Goal: Transaction & Acquisition: Purchase product/service

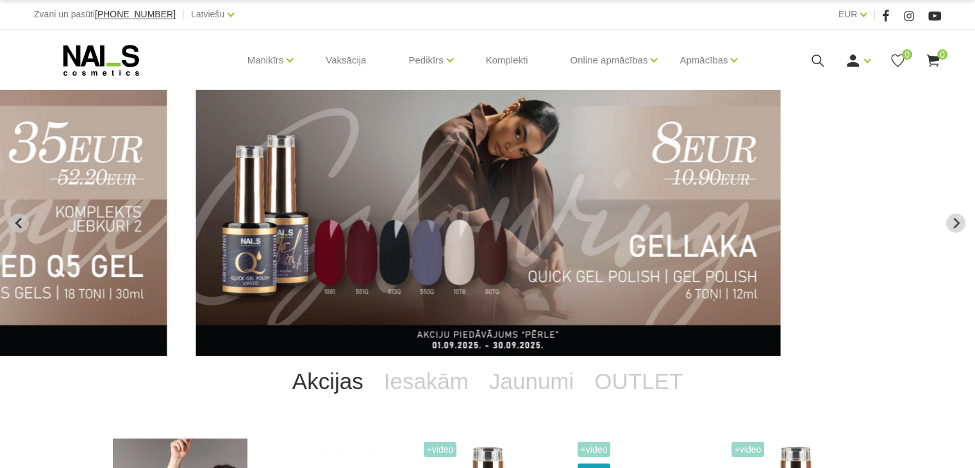
click at [813, 59] on icon at bounding box center [818, 61] width 16 height 16
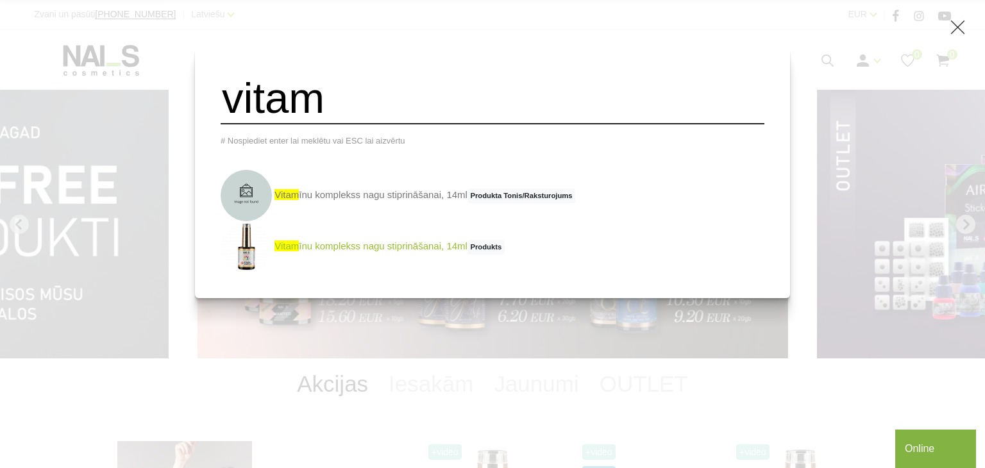
type input "vitam"
click at [405, 252] on link "vitam īnu komplekss nagu stiprināšanai, 14ml Produkts" at bounding box center [362, 246] width 284 height 51
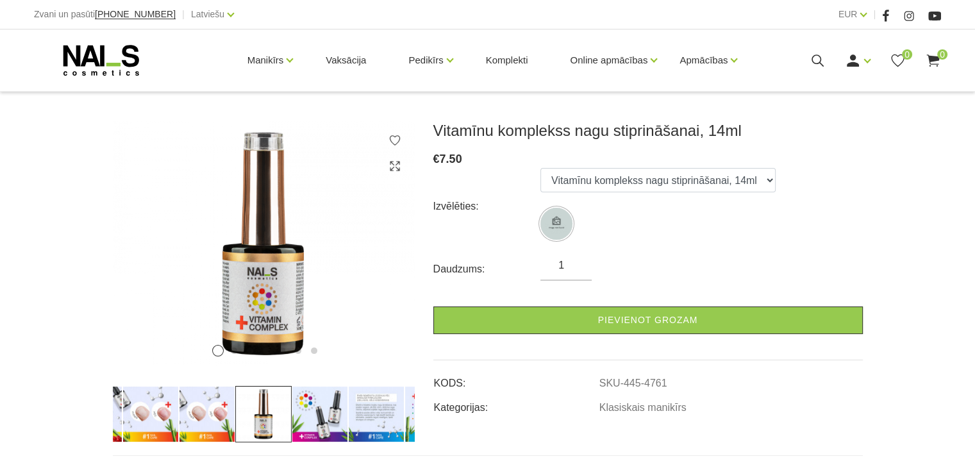
scroll to position [128, 0]
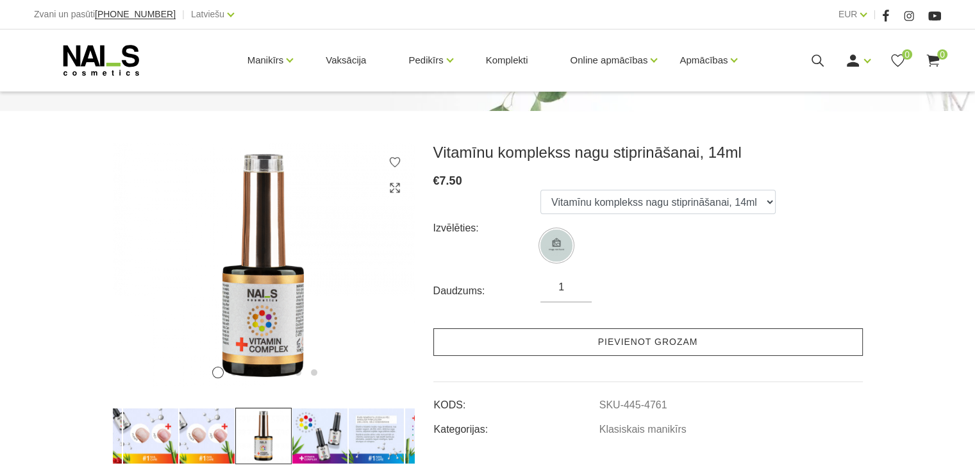
click at [689, 342] on link "Pievienot grozam" at bounding box center [647, 342] width 429 height 28
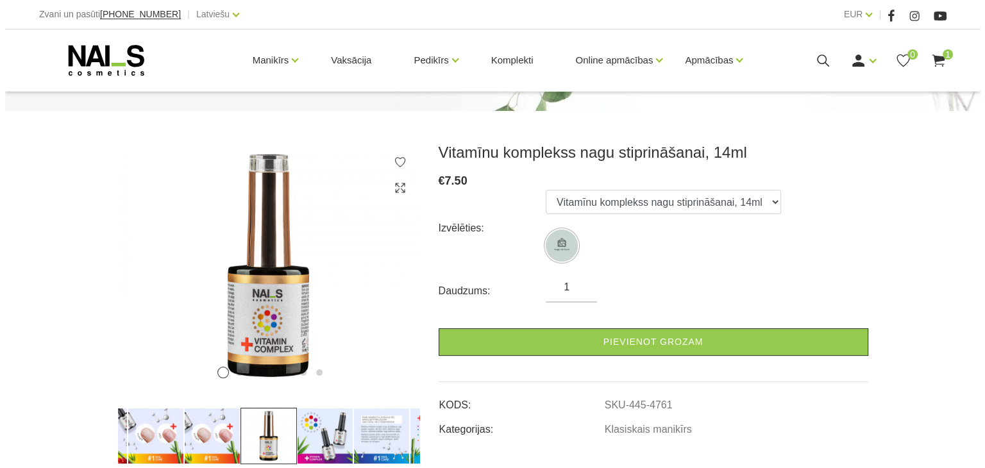
scroll to position [0, 0]
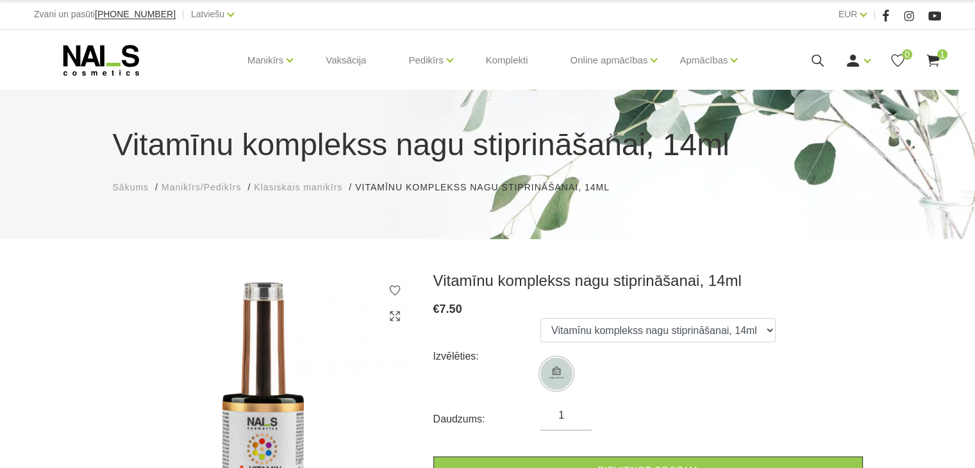
click at [935, 59] on use at bounding box center [932, 60] width 13 height 12
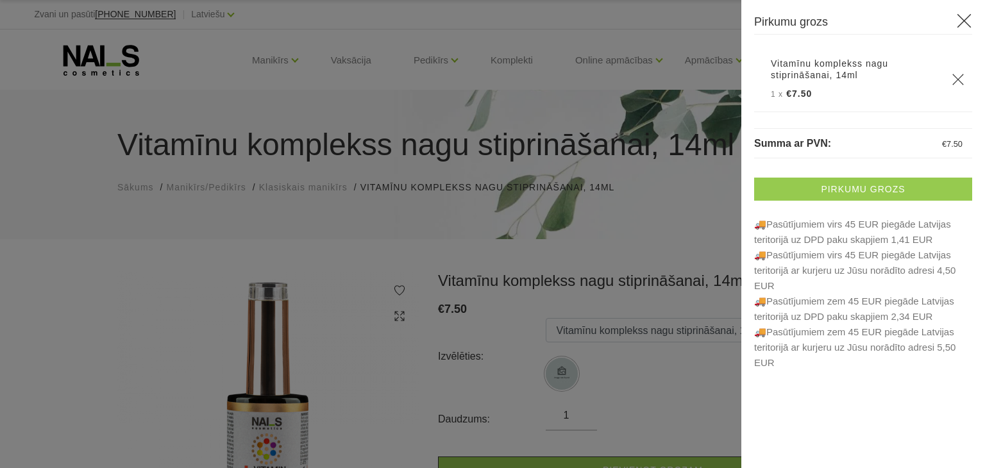
click at [868, 185] on link "Pirkumu grozs" at bounding box center [863, 189] width 218 height 23
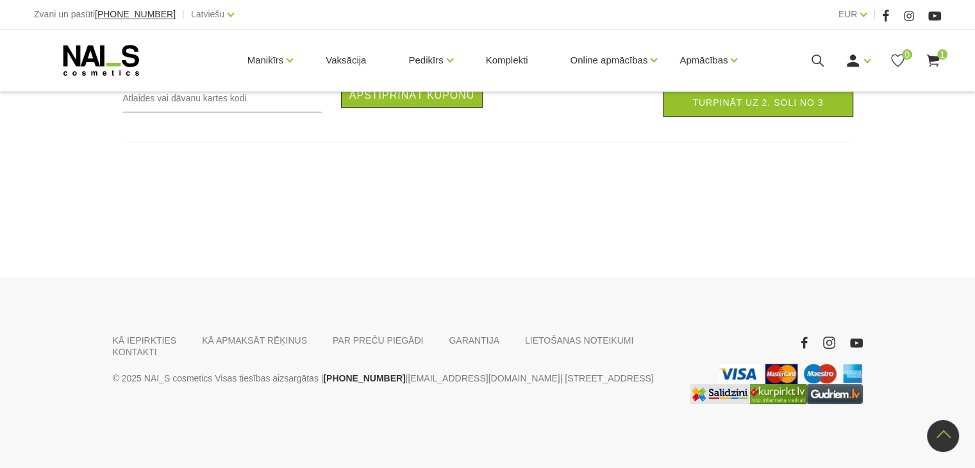
scroll to position [1090, 0]
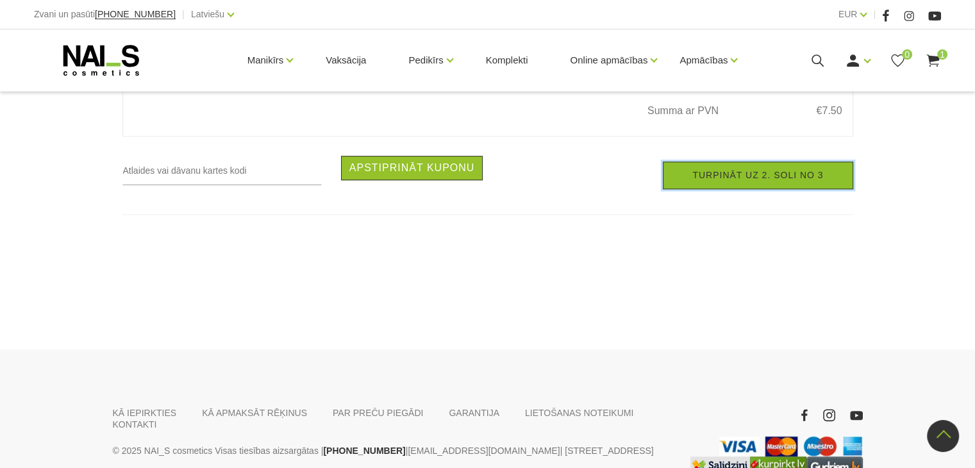
click at [767, 189] on link "Turpināt uz 2. soli no 3" at bounding box center [758, 176] width 190 height 28
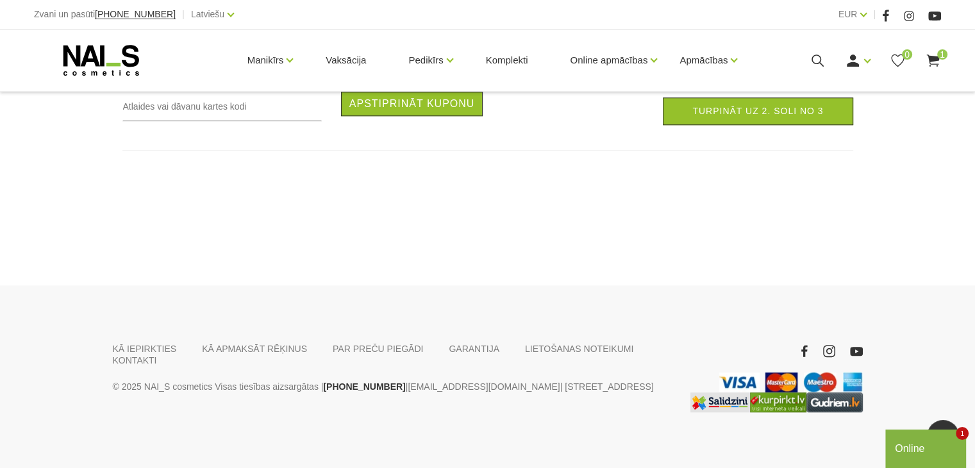
scroll to position [1218, 0]
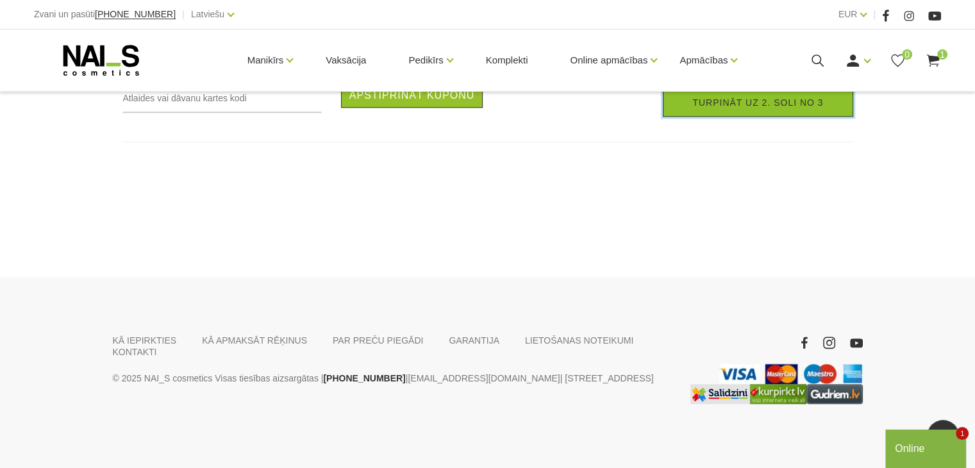
click at [769, 117] on link "Turpināt uz 2. soli no 3" at bounding box center [758, 103] width 190 height 28
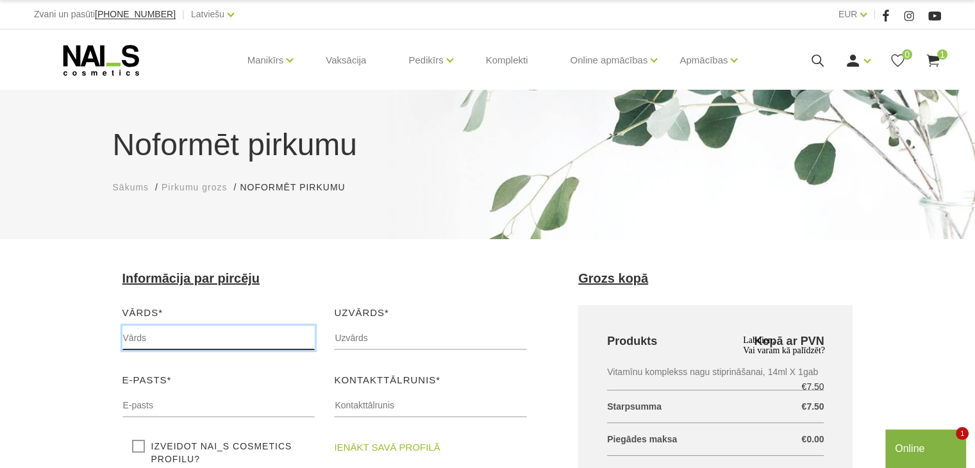
click at [158, 334] on input "text" at bounding box center [218, 338] width 193 height 24
type input "[PERSON_NAME]"
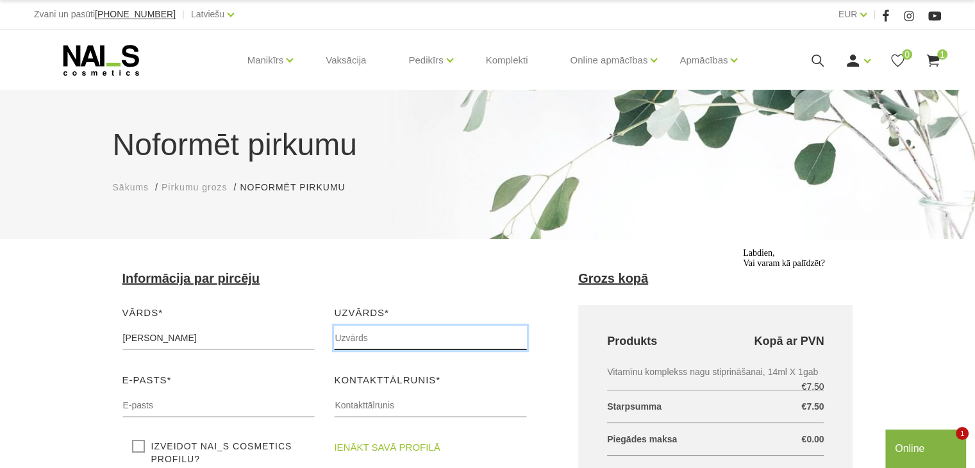
type input "Poikane"
type input "olga.poikane@hotmail.com"
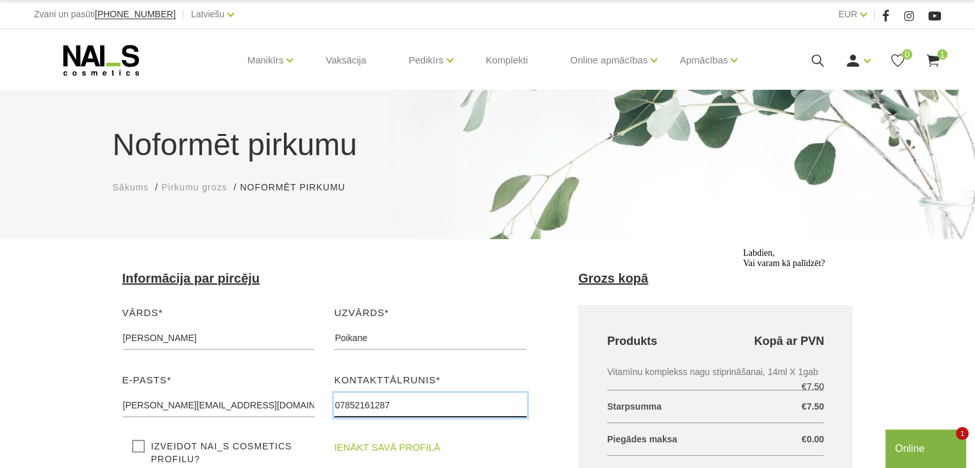
click at [400, 409] on input "07852161287" at bounding box center [430, 405] width 193 height 24
type input "29177913"
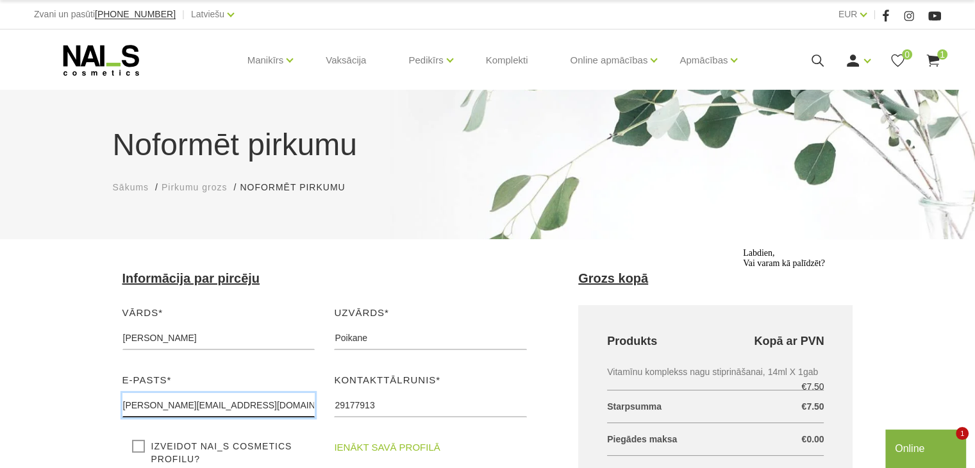
click at [253, 406] on input "olga.poikane@hotmail.com" at bounding box center [218, 405] width 193 height 24
type input "[PERSON_NAME][EMAIL_ADDRESS][DOMAIN_NAME]"
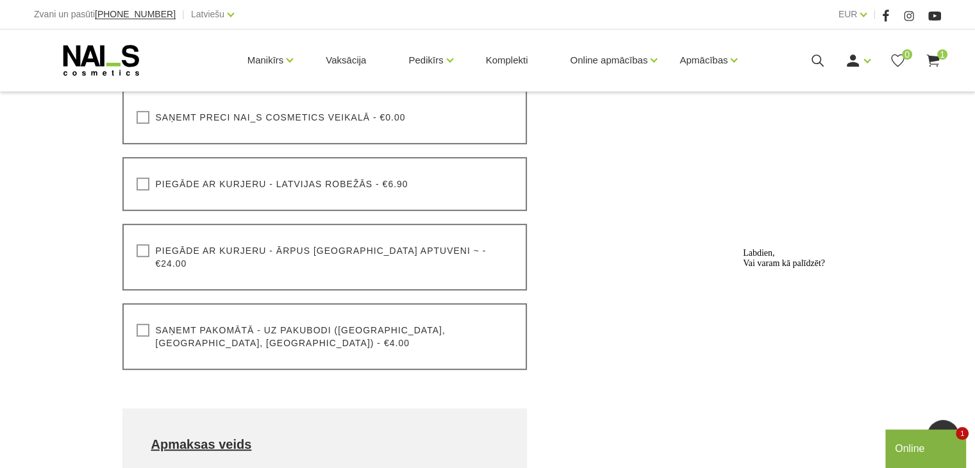
scroll to position [449, 0]
click at [142, 322] on label "Saņemt pakomātā - uz pakubodi (Latvija, Lietuva, Igaunija) - €4.00" at bounding box center [325, 335] width 377 height 26
click at [0, 0] on input "Saņemt pakomātā - uz pakubodi (Latvija, Lietuva, Igaunija) - €4.00" at bounding box center [0, 0] width 0 height 0
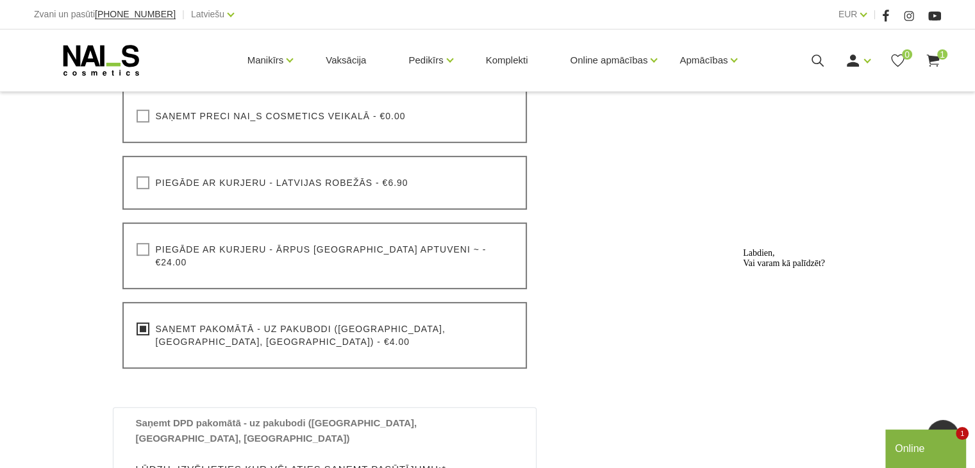
scroll to position [513, 0]
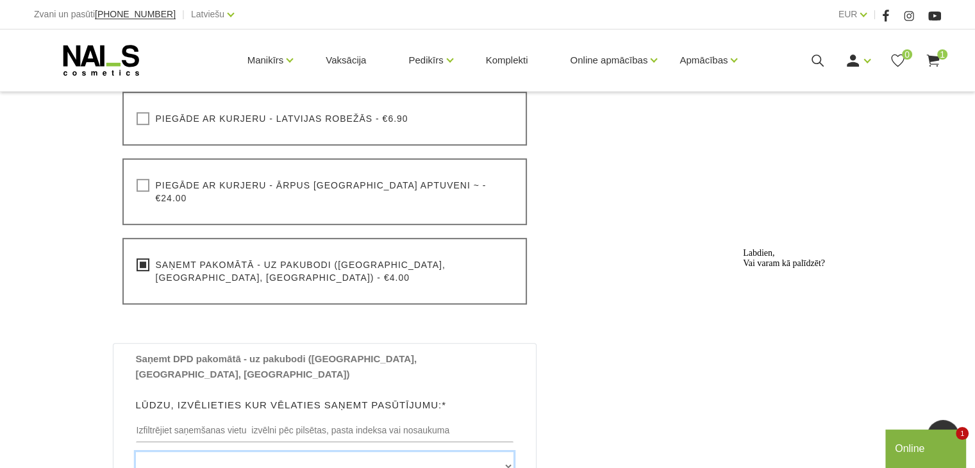
click at [508, 452] on select "Edvarta Virzas iela 2 , IECAVA, LV3913, (Paku Skapis TOP Iecava) Rīgas iela 27 …" at bounding box center [325, 466] width 378 height 29
select select "Vidus prospekts 1 , OGRE, LV5001, (Paku Skapis Maxima X Ogre)"
click at [136, 452] on select "Edvarta Virzas iela 2 , IECAVA, LV3913, (Paku Skapis TOP Iecava) Rīgas iela 27 …" at bounding box center [325, 466] width 378 height 29
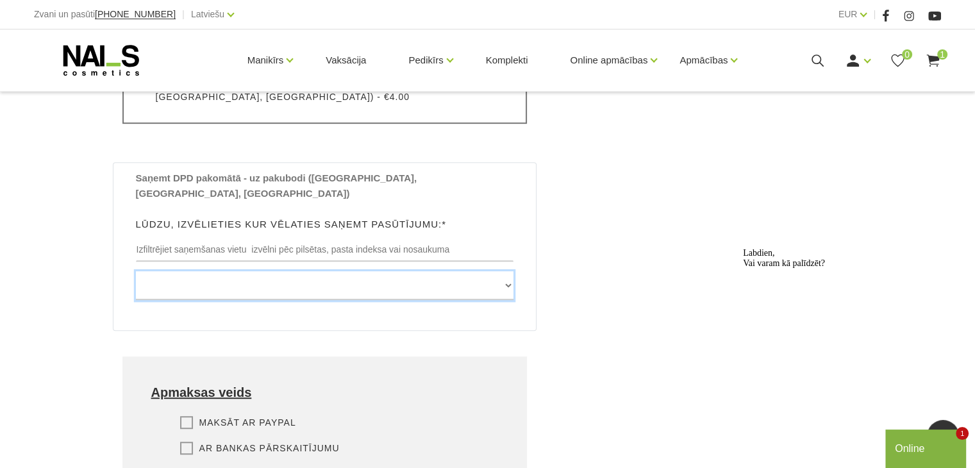
scroll to position [705, 0]
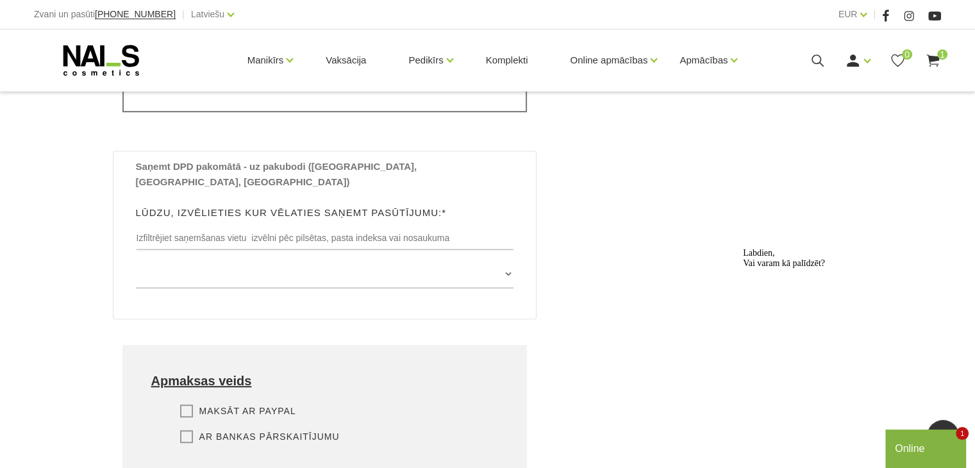
click at [188, 430] on label "Ar bankas pārskaitījumu" at bounding box center [260, 436] width 160 height 13
click at [0, 0] on input "Ar bankas pārskaitījumu" at bounding box center [0, 0] width 0 height 0
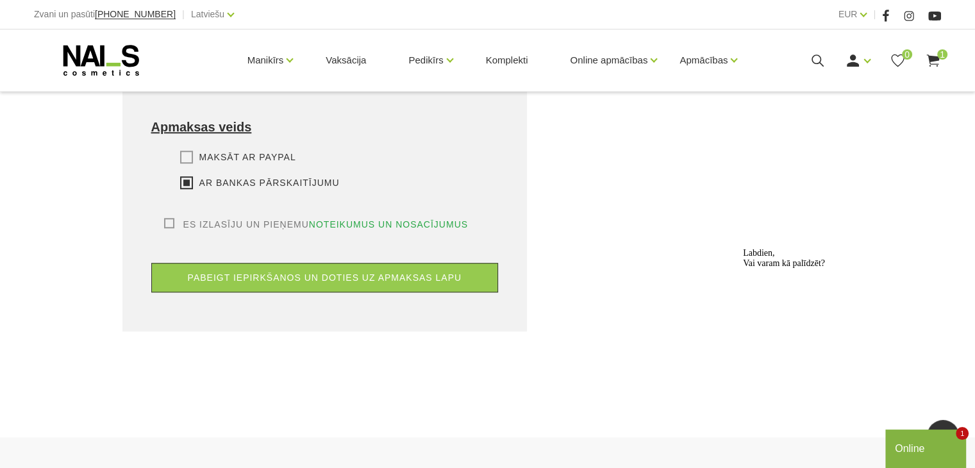
scroll to position [961, 0]
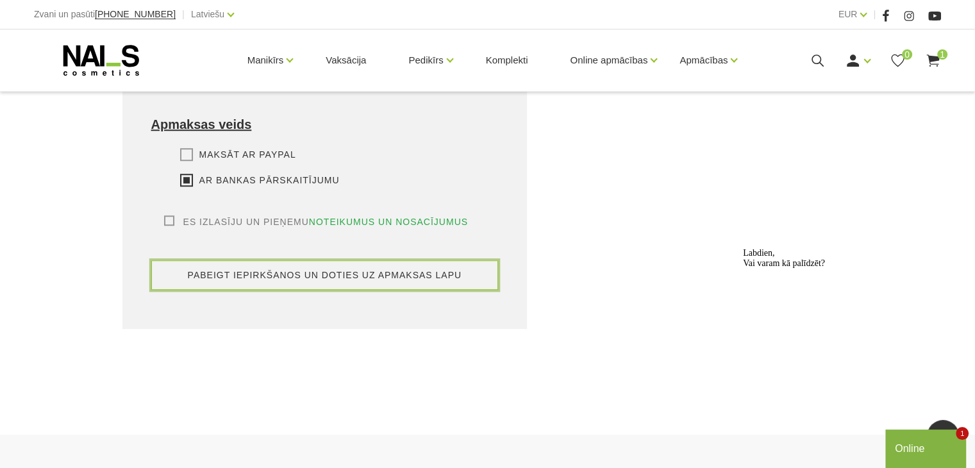
click at [256, 260] on button "pabeigt iepirkšanos un doties uz apmaksas lapu" at bounding box center [324, 274] width 347 height 29
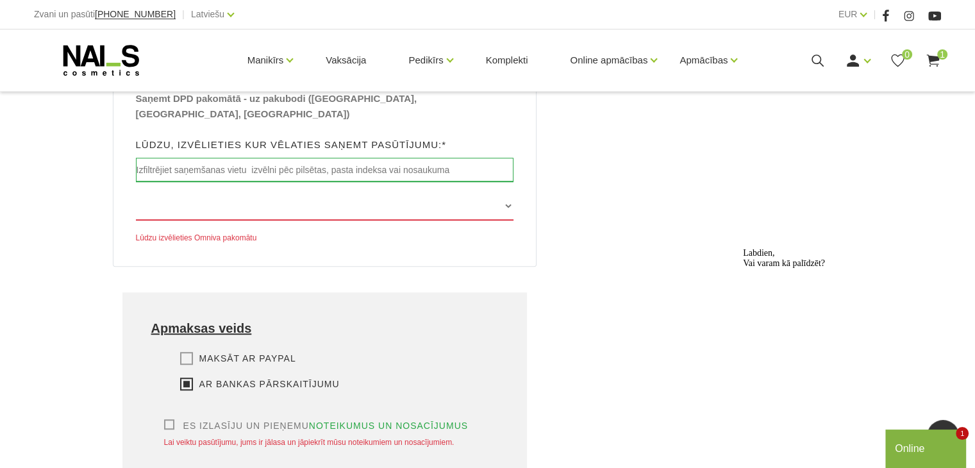
scroll to position [784, 0]
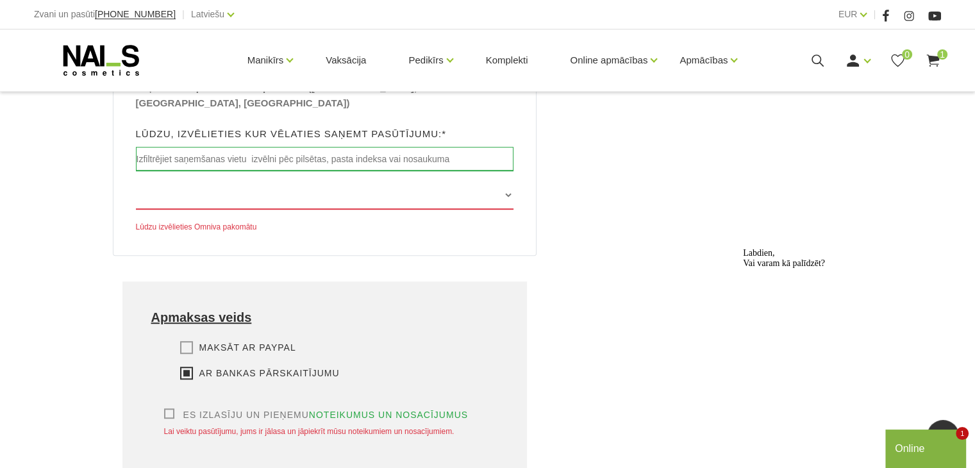
click at [172, 408] on label "Es izlasīju un pieņemu noteikumus un nosacījumus" at bounding box center [316, 414] width 304 height 13
click at [0, 0] on input "Es izlasīju un pieņemu noteikumus un nosacījumus" at bounding box center [0, 0] width 0 height 0
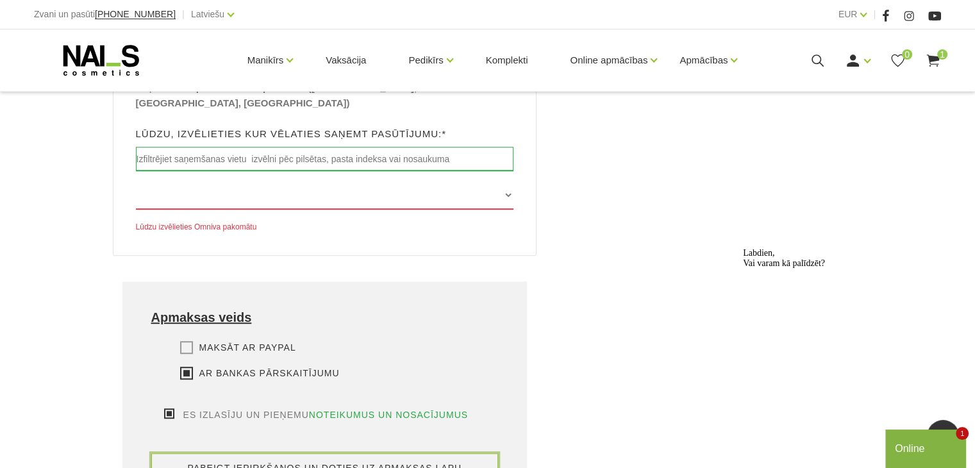
click at [311, 453] on button "pabeigt iepirkšanos un doties uz apmaksas lapu" at bounding box center [324, 467] width 347 height 29
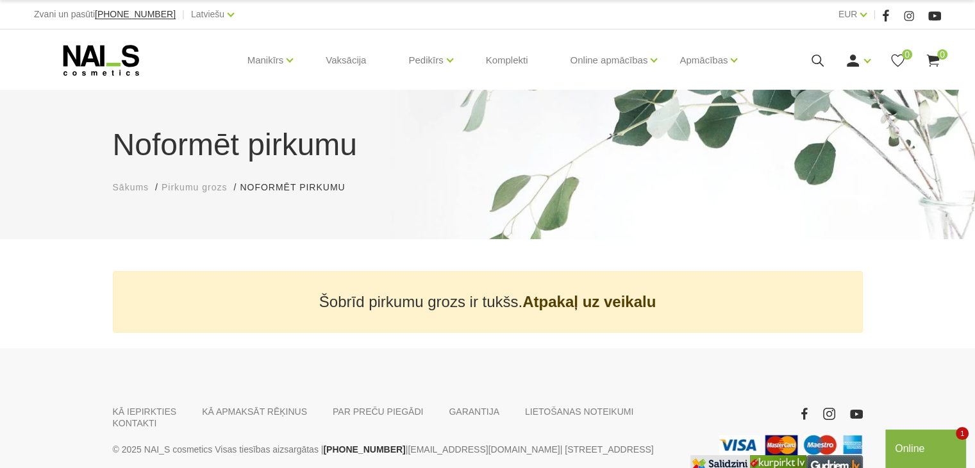
click at [815, 56] on icon at bounding box center [818, 61] width 16 height 16
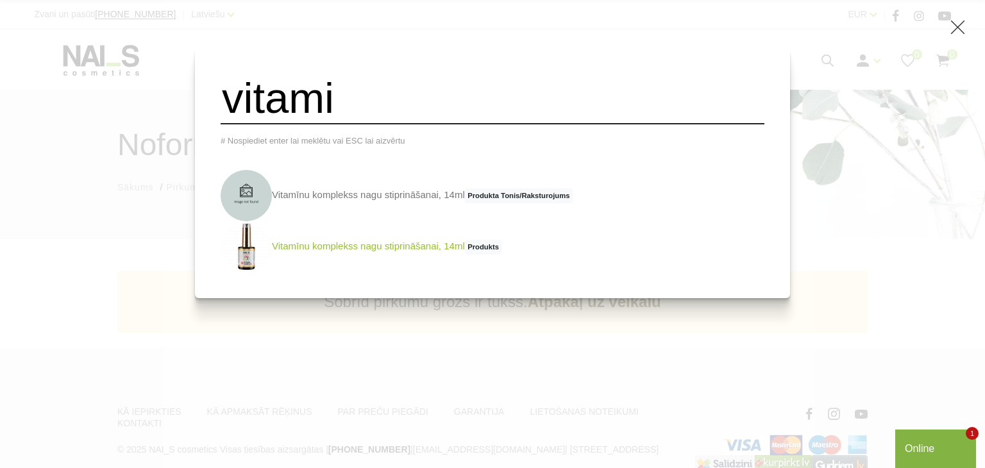
type input "vitami"
click at [394, 254] on link "Vitamīnu komplekss nagu stiprināšanai, 14ml Produkts" at bounding box center [360, 246] width 281 height 51
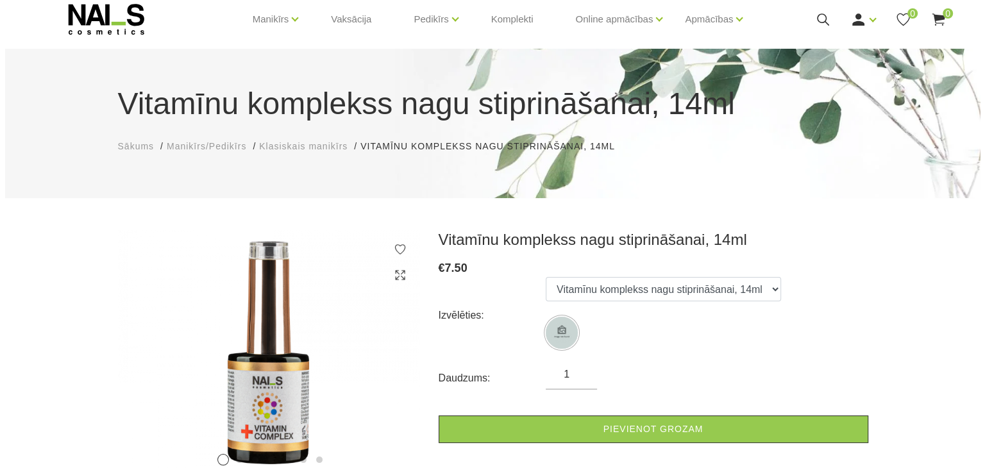
scroll to position [128, 0]
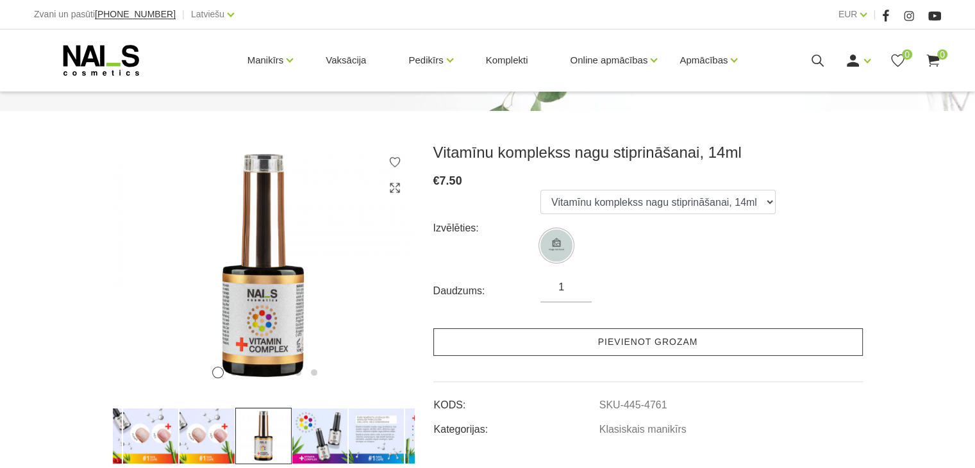
click at [649, 348] on link "Pievienot grozam" at bounding box center [647, 342] width 429 height 28
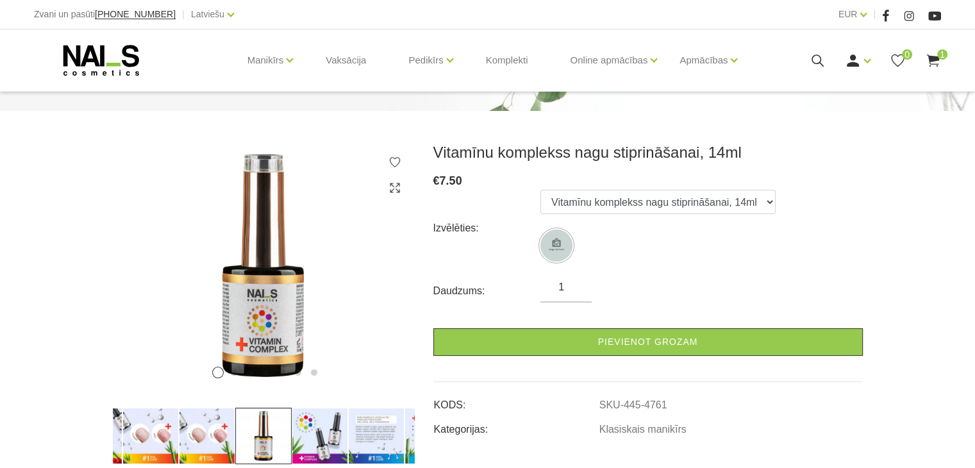
click at [938, 57] on span "1" at bounding box center [942, 54] width 10 height 10
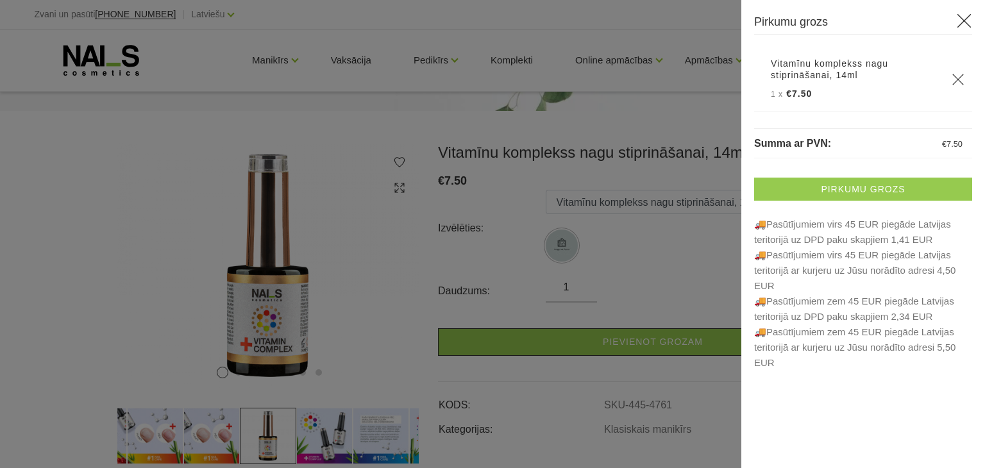
click at [904, 185] on link "Pirkumu grozs" at bounding box center [863, 189] width 218 height 23
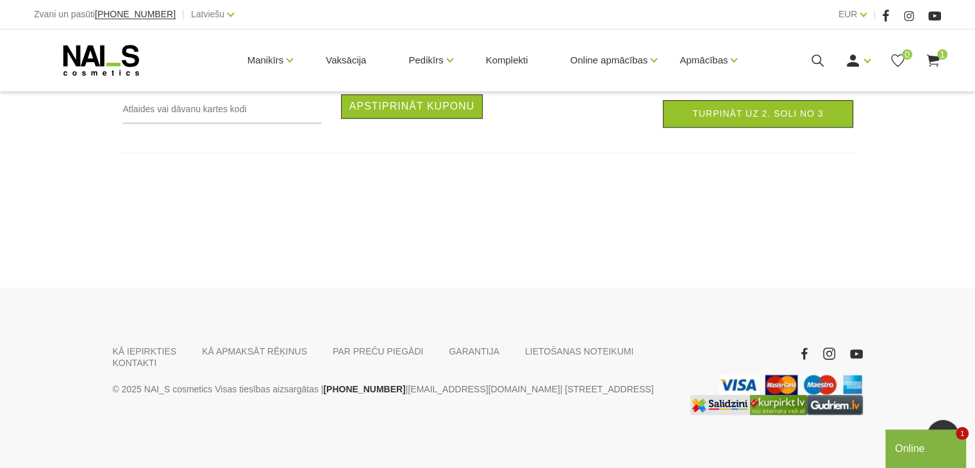
scroll to position [1154, 0]
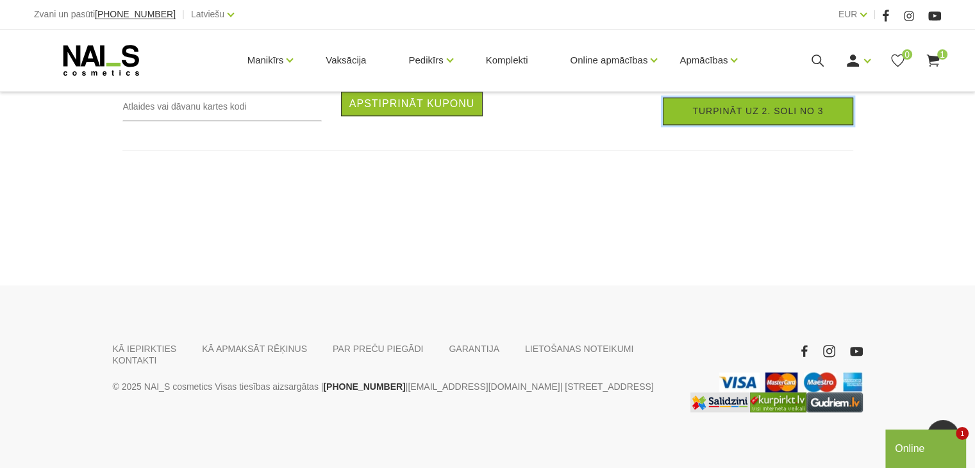
click at [792, 125] on link "Turpināt uz 2. soli no 3" at bounding box center [758, 111] width 190 height 28
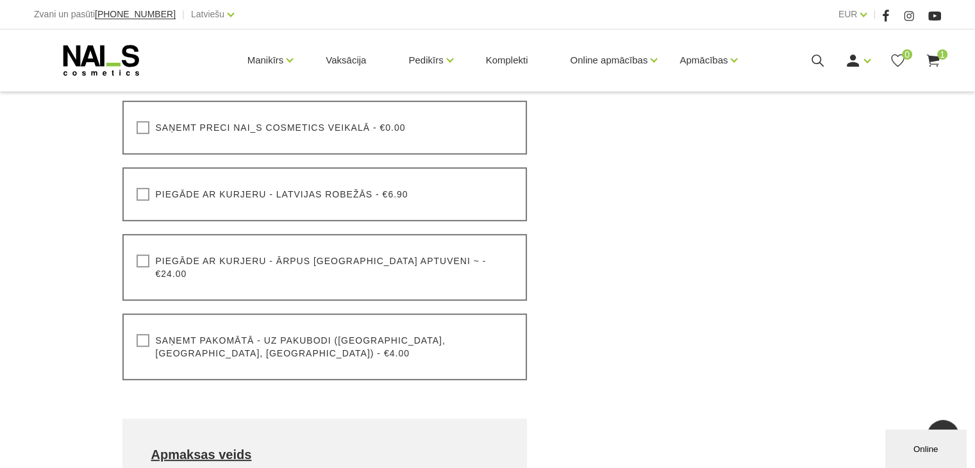
scroll to position [449, 0]
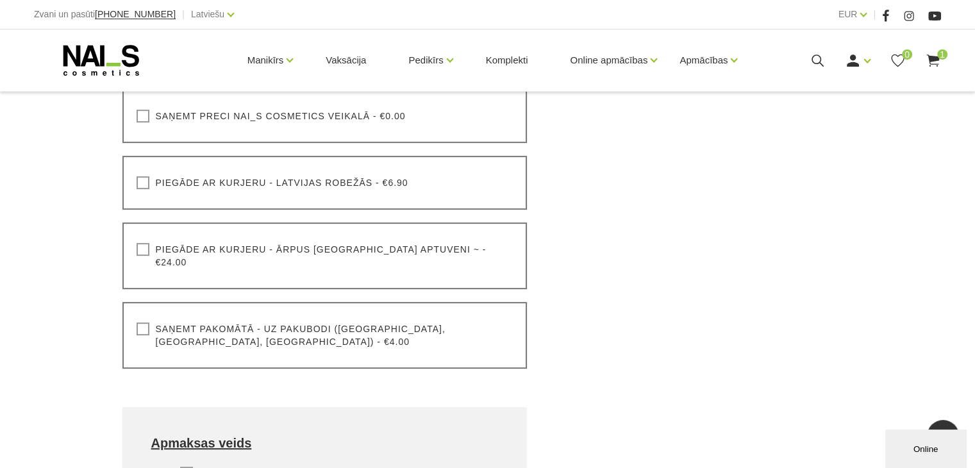
click at [141, 322] on label "Saņemt pakomātā - uz pakubodi (Latvija, Lietuva, Igaunija) - €4.00" at bounding box center [325, 335] width 377 height 26
click at [0, 0] on input "Saņemt pakomātā - uz pakubodi (Latvija, Lietuva, Igaunija) - €4.00" at bounding box center [0, 0] width 0 height 0
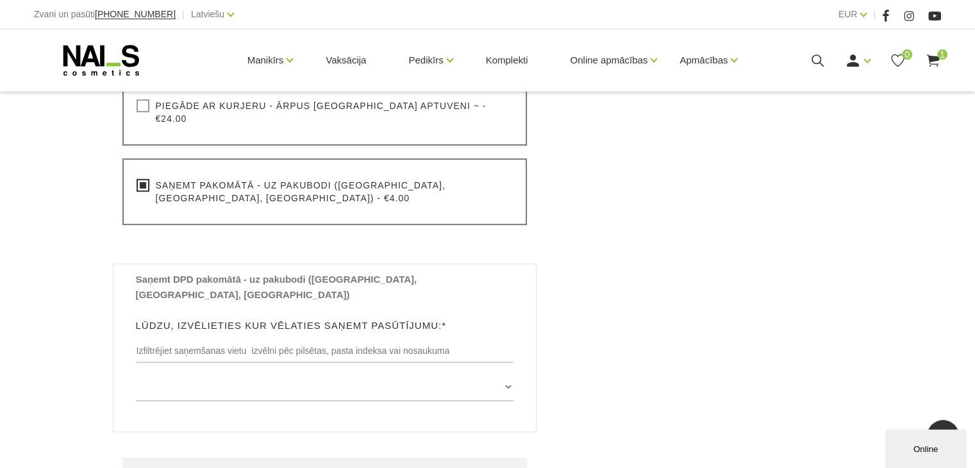
scroll to position [641, 0]
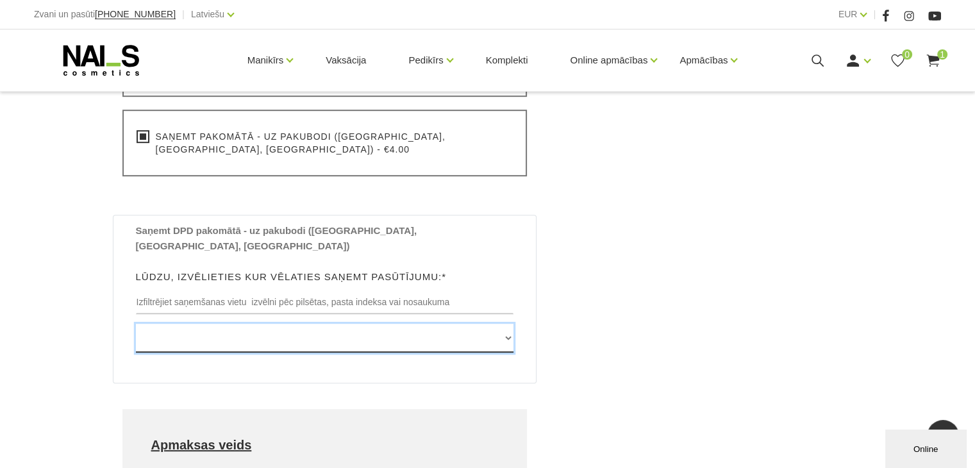
click at [509, 324] on select "Edvarta Virzas iela 2 , IECAVA, LV3913, (Paku Skapis TOP Iecava) Rīgas iela 27 …" at bounding box center [325, 338] width 378 height 29
select select "Vidus prospekts 1 , OGRE, LV5001, (Paku Skapis Maxima X Ogre)"
click at [136, 324] on select "Edvarta Virzas iela 2 , IECAVA, LV3913, (Paku Skapis TOP Iecava) Rīgas iela 27 …" at bounding box center [325, 338] width 378 height 29
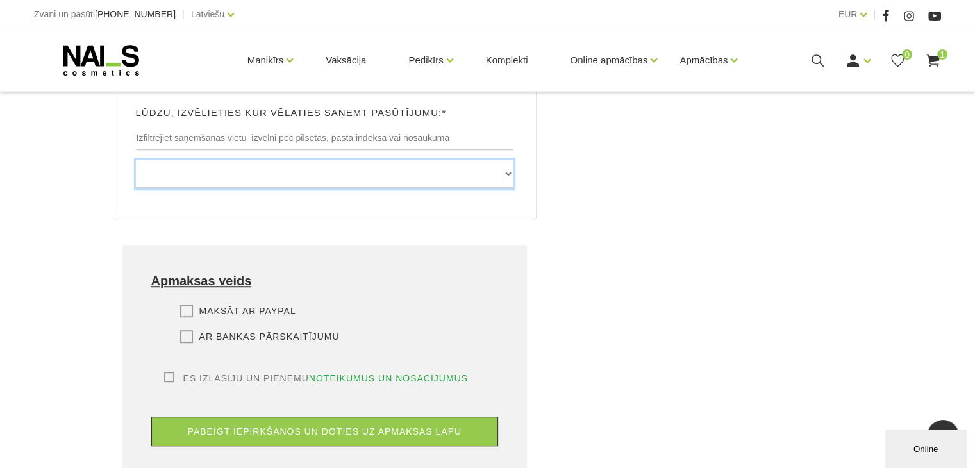
scroll to position [833, 0]
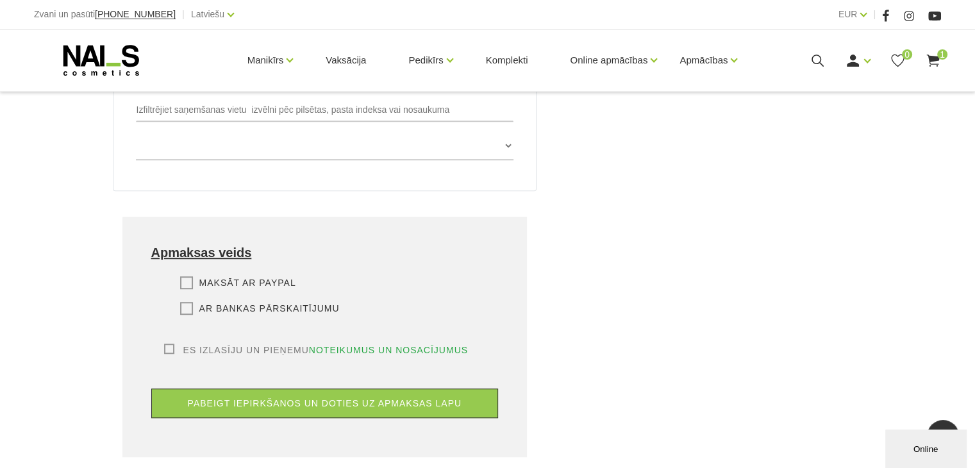
click at [171, 344] on label "Es izlasīju un pieņemu noteikumus un nosacījumus" at bounding box center [316, 350] width 304 height 13
click at [0, 0] on input "Es izlasīju un pieņemu noteikumus un nosacījumus" at bounding box center [0, 0] width 0 height 0
click at [187, 276] on label "Maksāt ar PayPal" at bounding box center [238, 282] width 116 height 13
click at [0, 0] on input "Maksāt ar PayPal" at bounding box center [0, 0] width 0 height 0
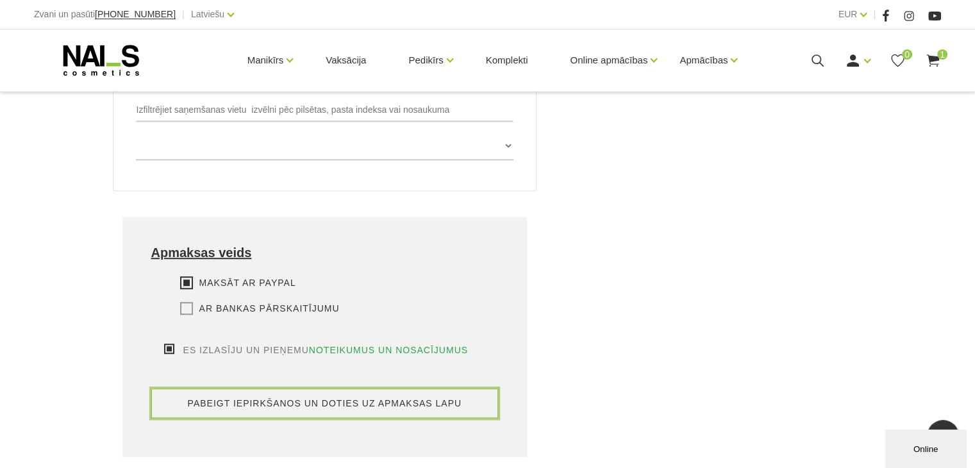
click at [372, 388] on button "pabeigt iepirkšanos un doties uz apmaksas lapu" at bounding box center [324, 402] width 347 height 29
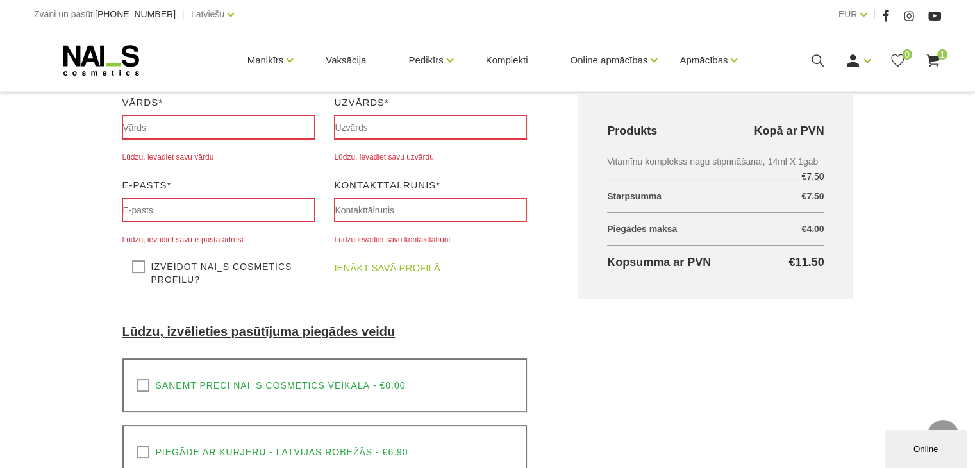
scroll to position [207, 0]
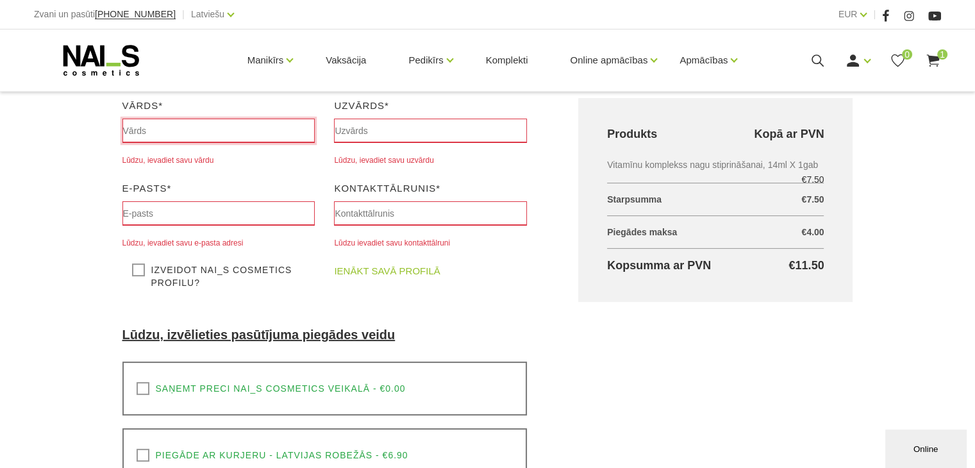
click at [155, 124] on input "text" at bounding box center [218, 131] width 193 height 24
type input "[PERSON_NAME]"
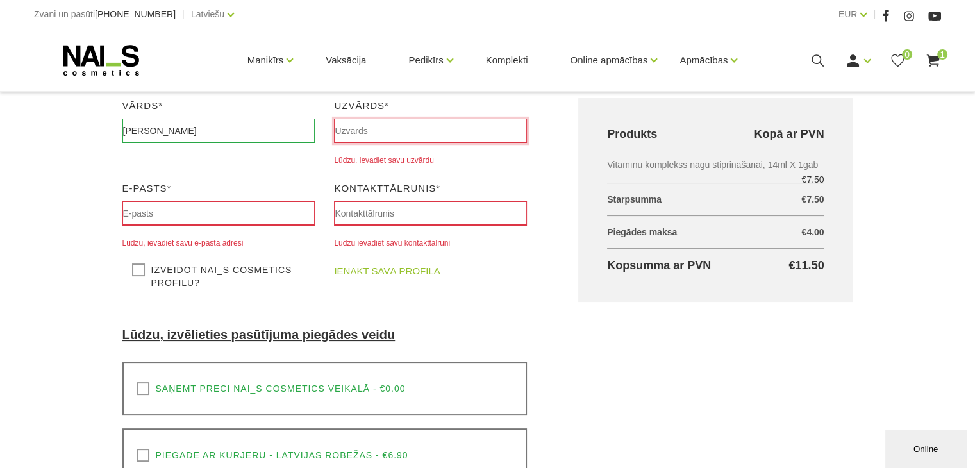
type input "Poikane"
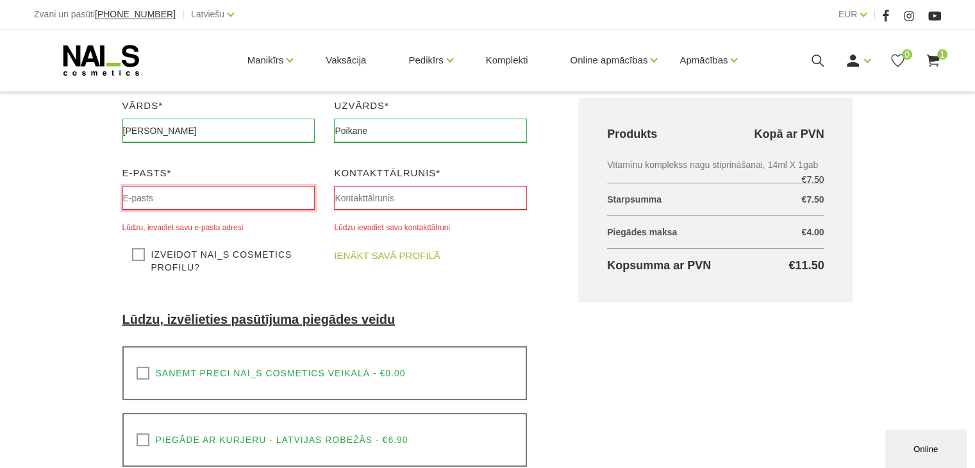
type input "[PERSON_NAME][EMAIL_ADDRESS][DOMAIN_NAME]"
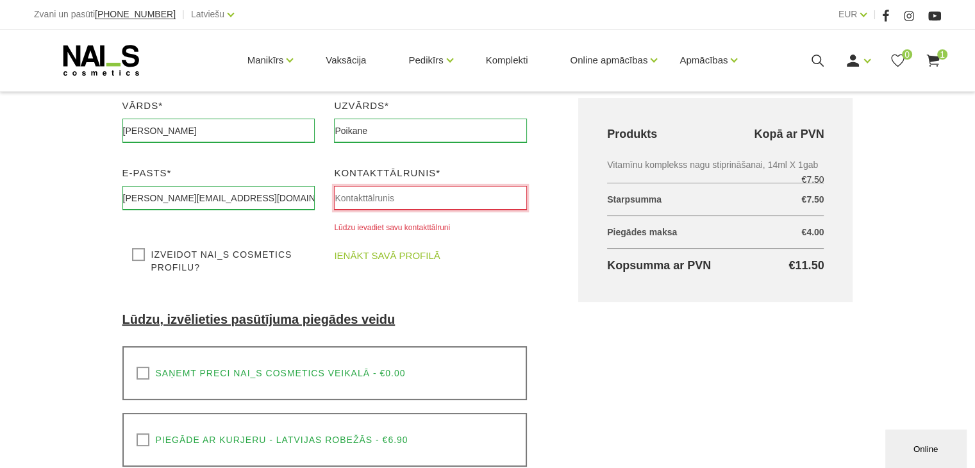
type input "07852161287"
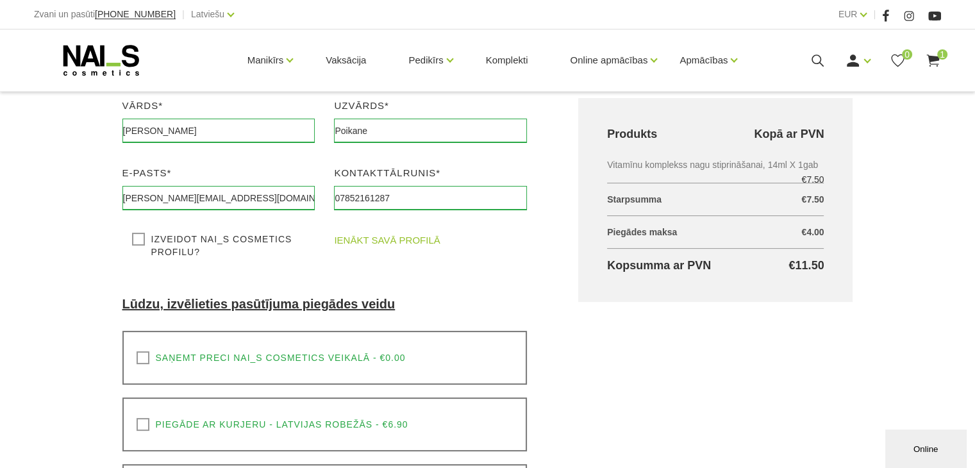
type input "[PERSON_NAME]"
click at [228, 197] on input "[PERSON_NAME][EMAIL_ADDRESS][DOMAIN_NAME]" at bounding box center [218, 198] width 193 height 24
type input "[PERSON_NAME][EMAIL_ADDRESS][DOMAIN_NAME]"
click at [382, 203] on input "07852161287" at bounding box center [430, 198] width 193 height 24
type input "29177913"
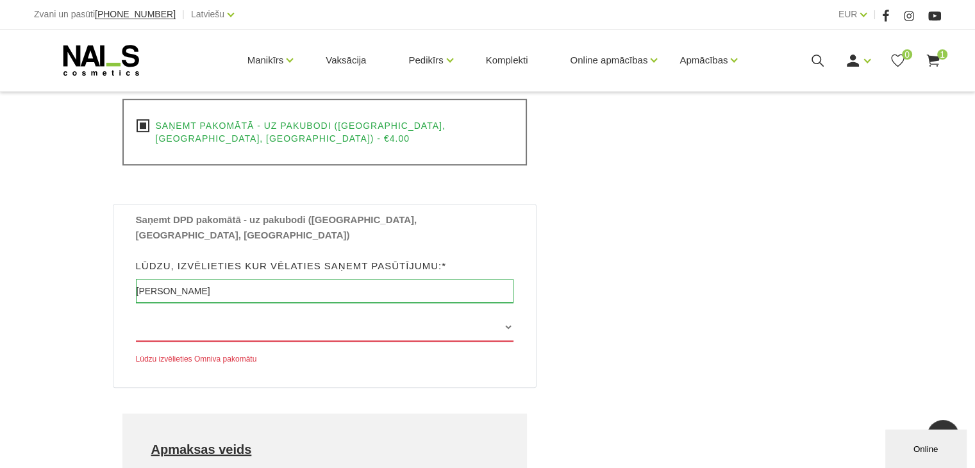
scroll to position [656, 0]
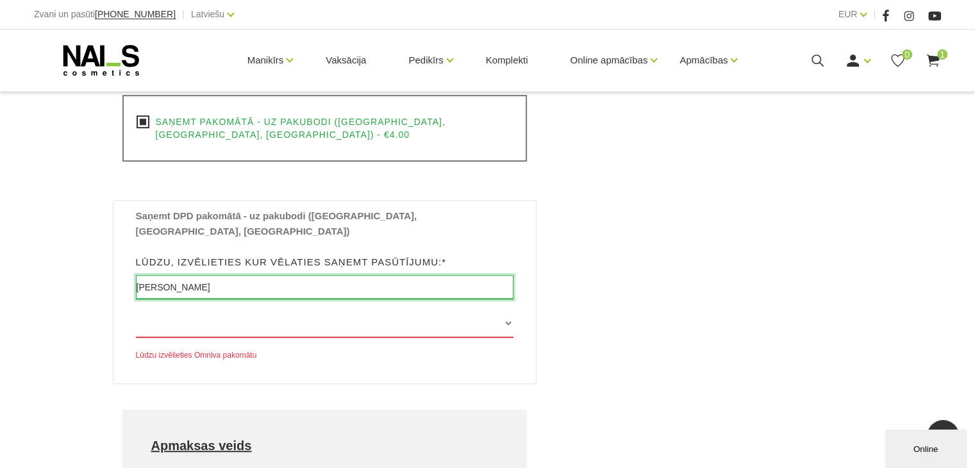
click at [204, 275] on input "Sittingbourne" at bounding box center [325, 287] width 378 height 24
type input "Ogre, Ogres nov."
click at [507, 309] on select at bounding box center [325, 323] width 378 height 29
click at [510, 309] on select at bounding box center [325, 323] width 378 height 29
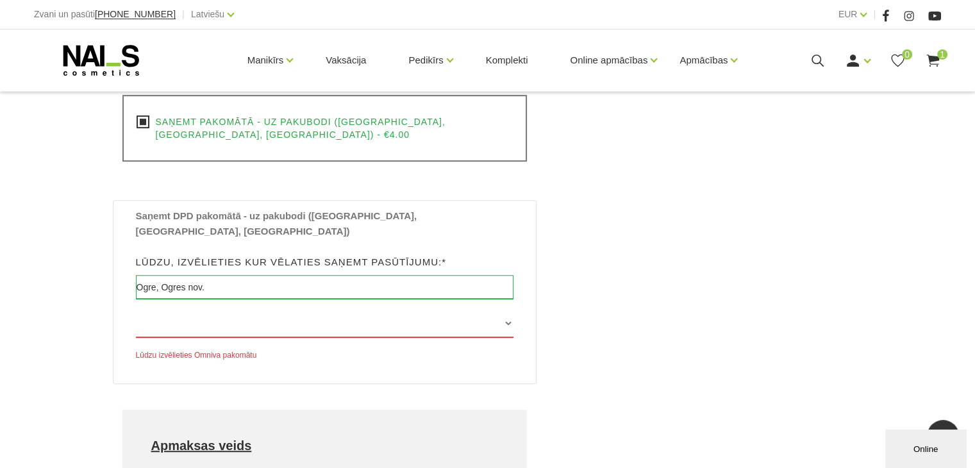
click at [0, 0] on input "Ar bankas pārskaitījumu" at bounding box center [0, 0] width 0 height 0
click at [510, 309] on select at bounding box center [325, 323] width 378 height 29
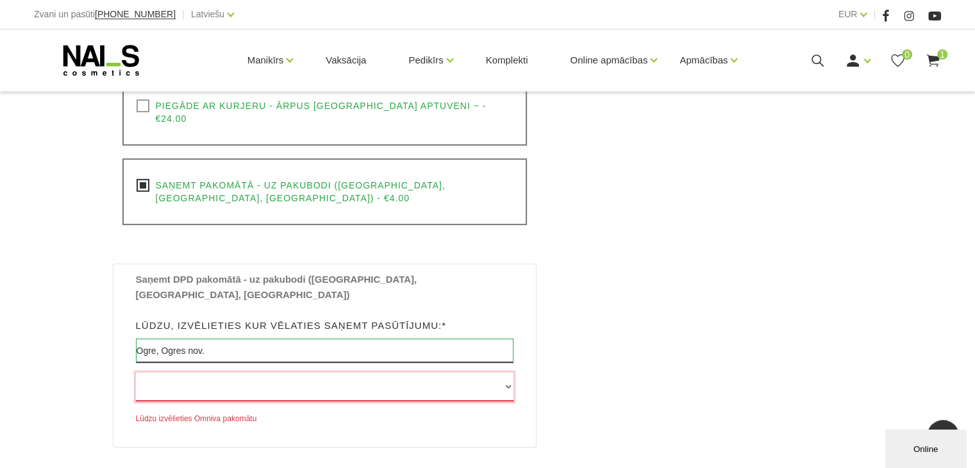
scroll to position [784, 0]
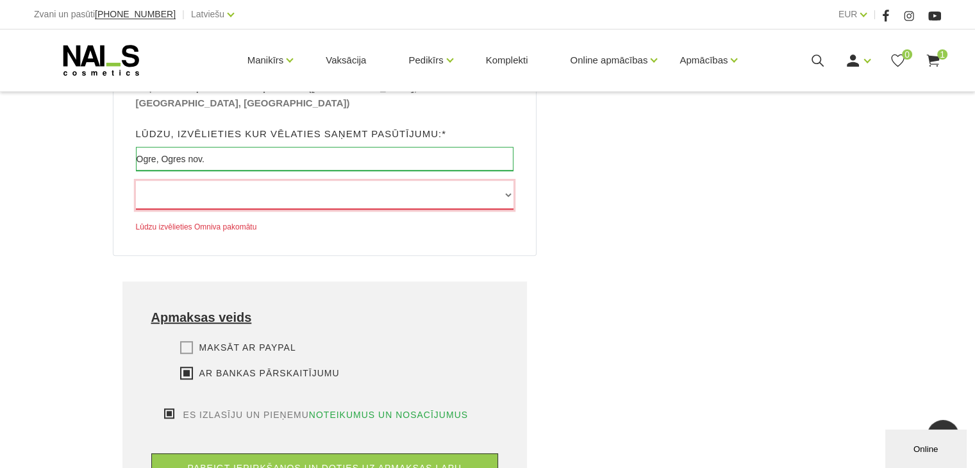
click at [504, 181] on select at bounding box center [325, 195] width 378 height 29
click at [508, 181] on select at bounding box center [325, 195] width 378 height 29
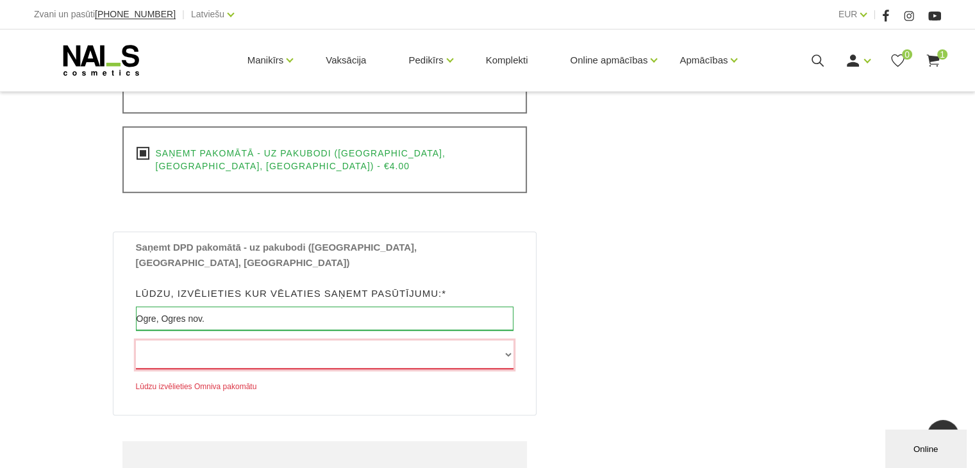
scroll to position [592, 0]
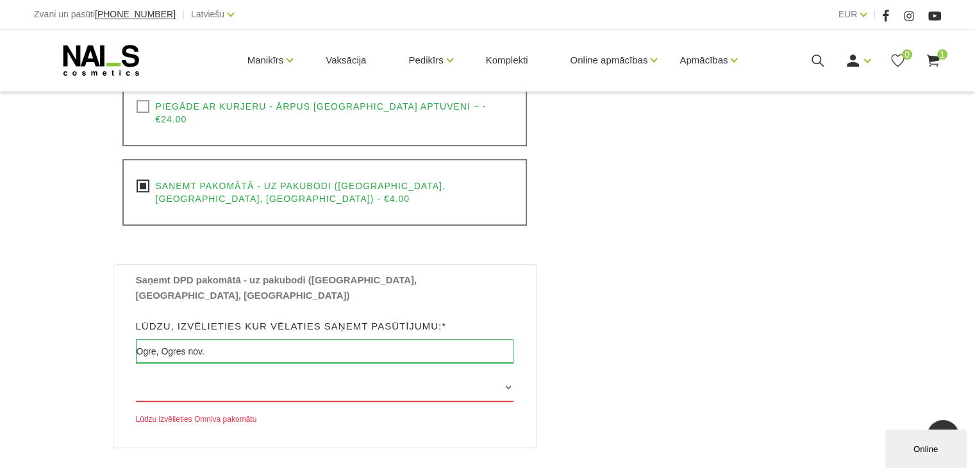
click at [618, 268] on div "Grozs kopā Produkts Kopā ar PVN Vitamīnu komplekss nagu stiprināšanai, 14ml X 1…" at bounding box center [716, 203] width 326 height 1047
click at [183, 328] on div "Saņemt DPD pakomātā - uz pakubodi (Latvijā, Lietuvā, Igaunijā) Lūdzu, izvēlieti…" at bounding box center [324, 349] width 397 height 154
click at [187, 373] on select at bounding box center [325, 387] width 378 height 29
click at [505, 373] on select at bounding box center [325, 387] width 378 height 29
click at [506, 373] on select at bounding box center [325, 387] width 378 height 29
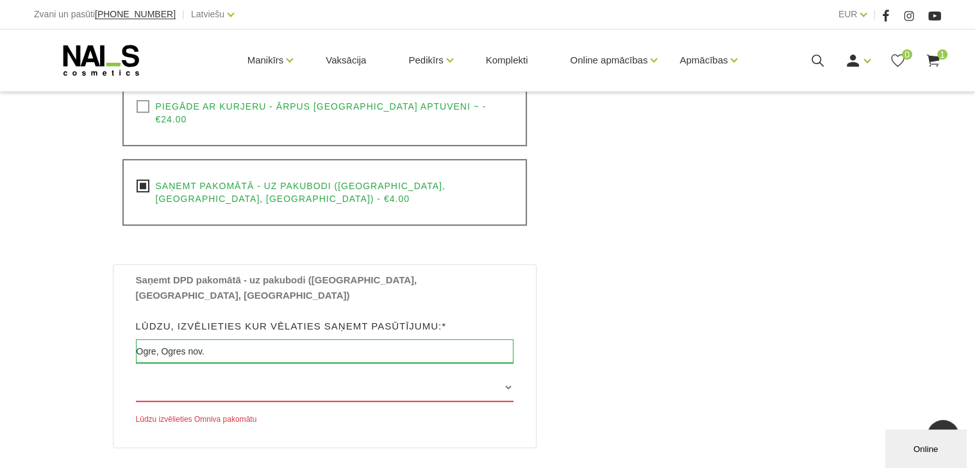
click at [363, 378] on div "Lūdzu izvēlieties Omniva pakomātu" at bounding box center [325, 400] width 378 height 54
click at [245, 339] on input "Ogre, Ogres nov." at bounding box center [325, 351] width 378 height 24
click at [510, 373] on select at bounding box center [325, 387] width 378 height 29
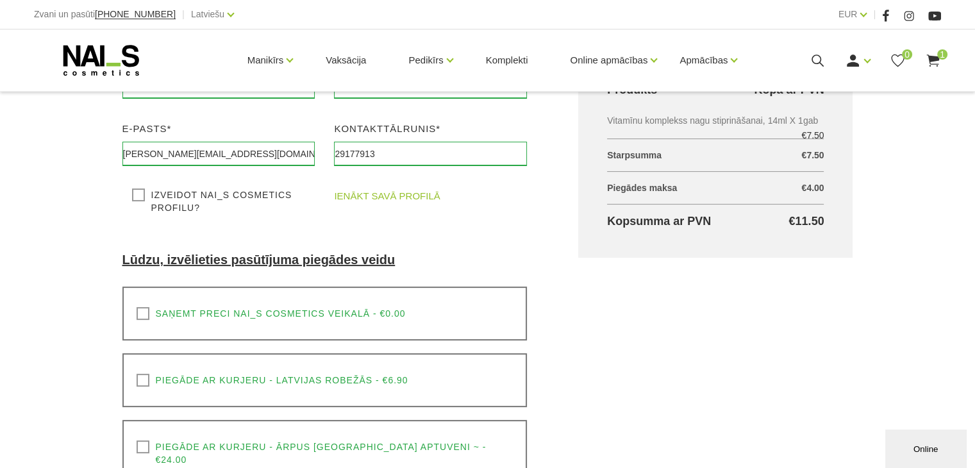
scroll to position [320, 0]
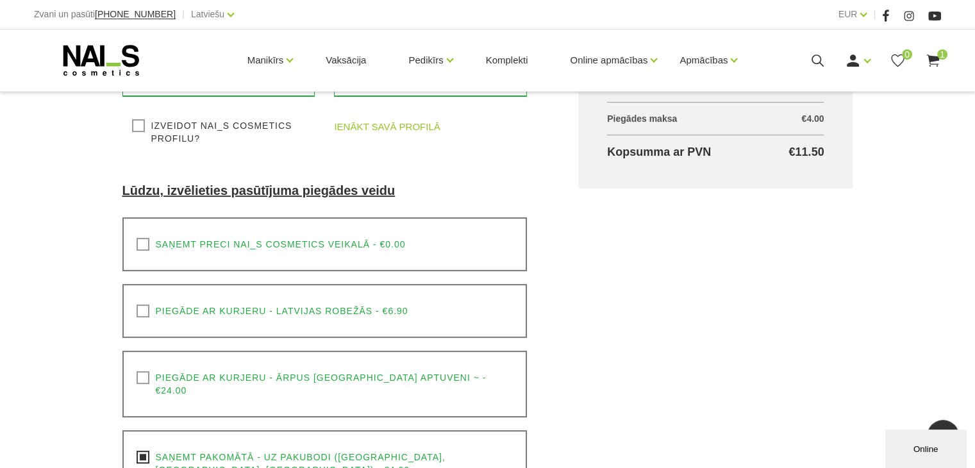
click at [910, 444] on div "Online" at bounding box center [926, 449] width 62 height 10
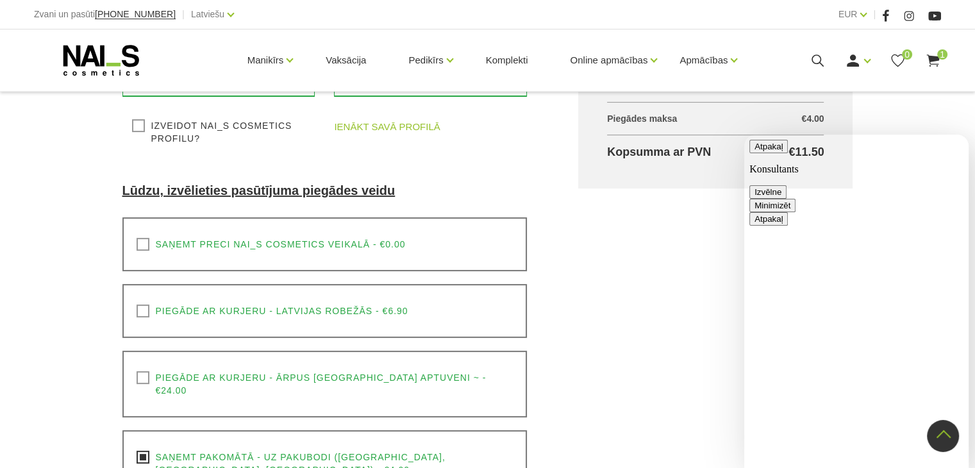
click at [795, 199] on button "Minimizēt" at bounding box center [772, 205] width 46 height 13
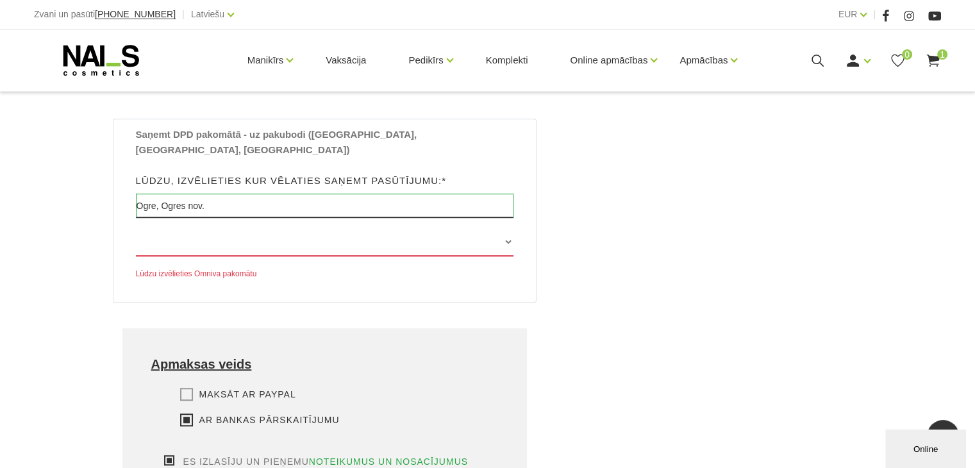
scroll to position [769, 0]
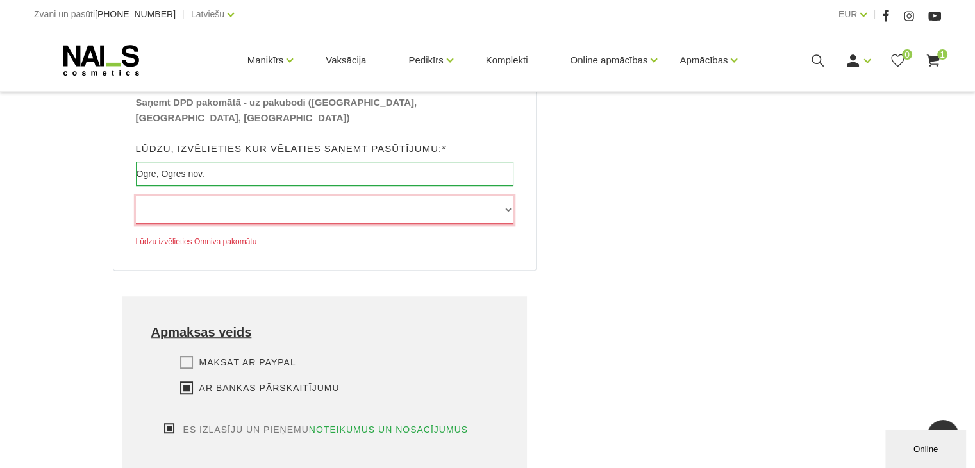
click at [506, 196] on select at bounding box center [325, 210] width 378 height 29
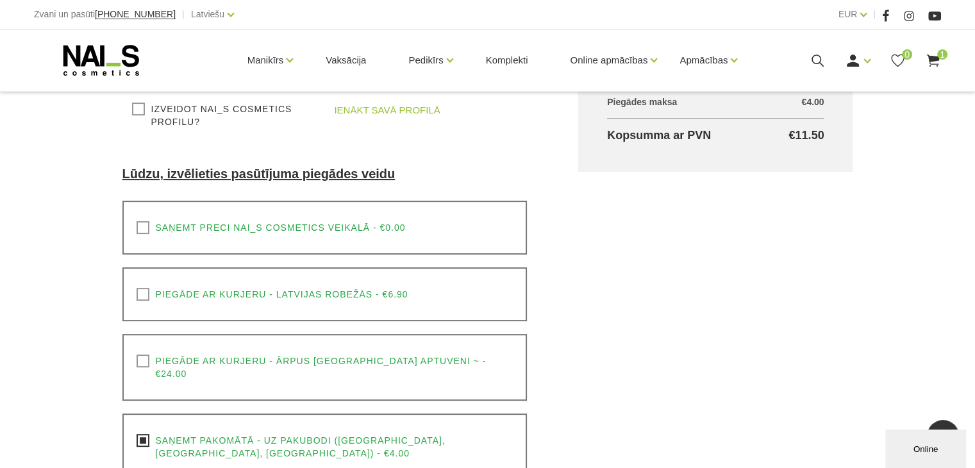
scroll to position [449, 0]
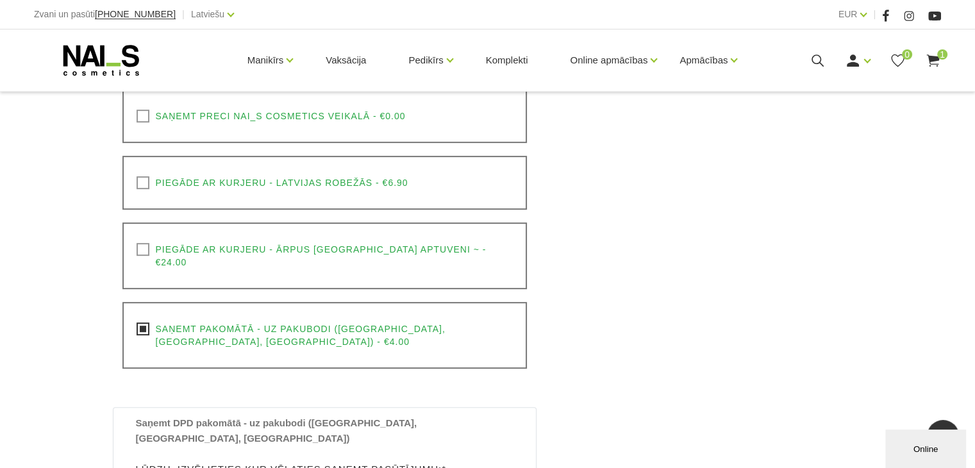
click at [145, 322] on label "Saņemt pakomātā - uz pakubodi (Latvija, Lietuva, Igaunija) - €4.00" at bounding box center [325, 335] width 377 height 26
click at [724, 337] on div "Grozs kopā Produkts Kopā ar PVN Vitamīnu komplekss nagu stiprināšanai, 14ml X 1…" at bounding box center [716, 345] width 326 height 1047
click at [142, 322] on label "Saņemt pakomātā - uz pakubodi (Latvija, Lietuva, Igaunija) - €4.00" at bounding box center [325, 335] width 377 height 26
click at [0, 0] on input "Saņemt pakomātā - uz pakubodi (Latvija, Lietuva, Igaunija) - €4.00" at bounding box center [0, 0] width 0 height 0
click at [138, 322] on label "Saņemt pakomātā - uz pakubodi (Latvija, Lietuva, Igaunija) - €4.00" at bounding box center [325, 335] width 377 height 26
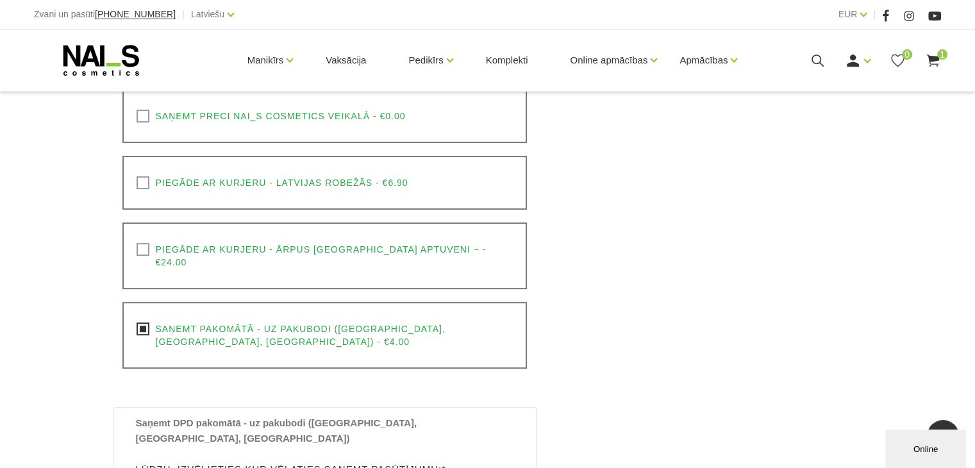
click at [0, 0] on input "Saņemt pakomātā - uz pakubodi (Latvija, Lietuva, Igaunija) - €4.00" at bounding box center [0, 0] width 0 height 0
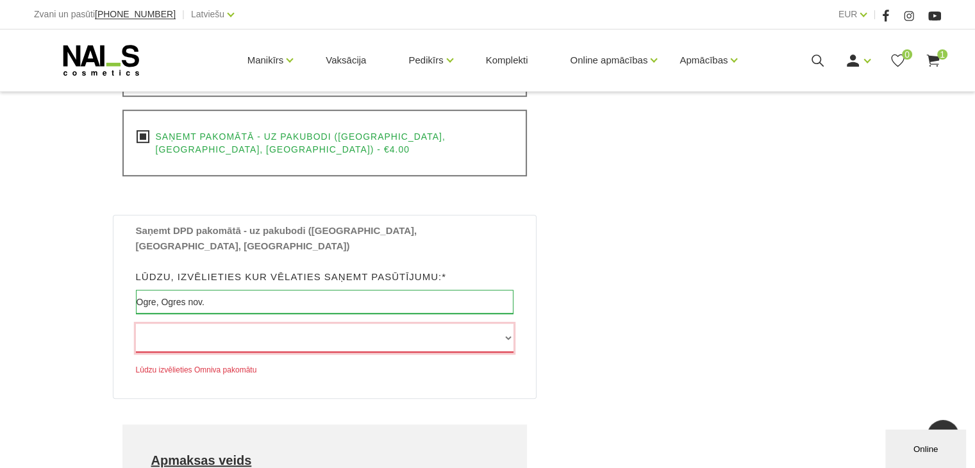
click at [507, 324] on select at bounding box center [325, 338] width 378 height 29
click at [508, 324] on select at bounding box center [325, 338] width 378 height 29
drag, startPoint x: 495, startPoint y: 258, endPoint x: 505, endPoint y: 265, distance: 12.8
click at [497, 290] on input "Ogre, Ogres nov." at bounding box center [325, 302] width 378 height 24
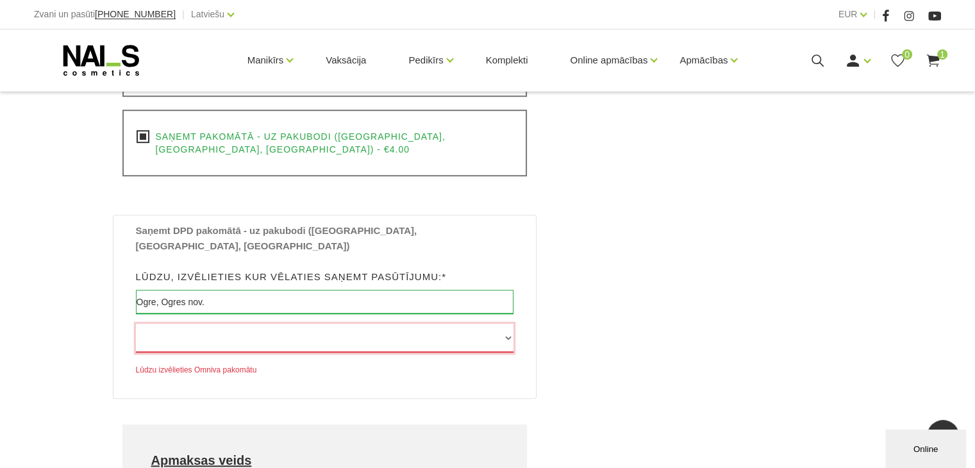
click at [506, 324] on select at bounding box center [325, 338] width 378 height 29
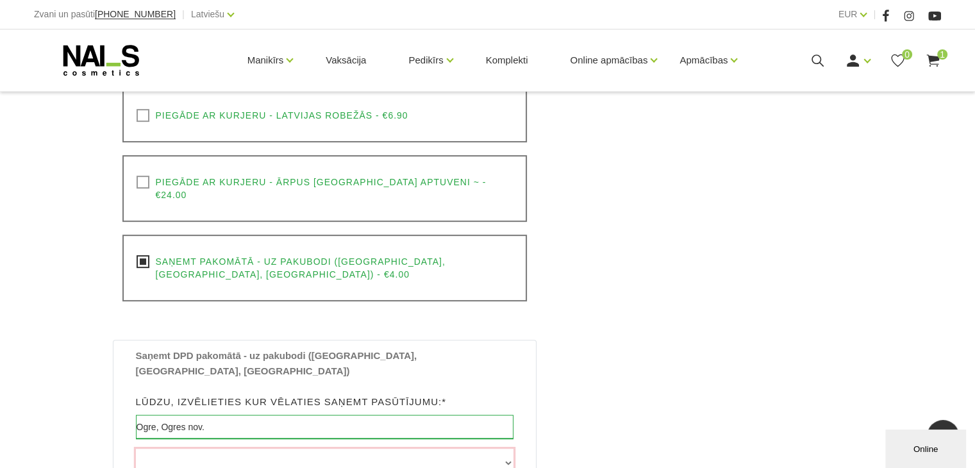
scroll to position [513, 0]
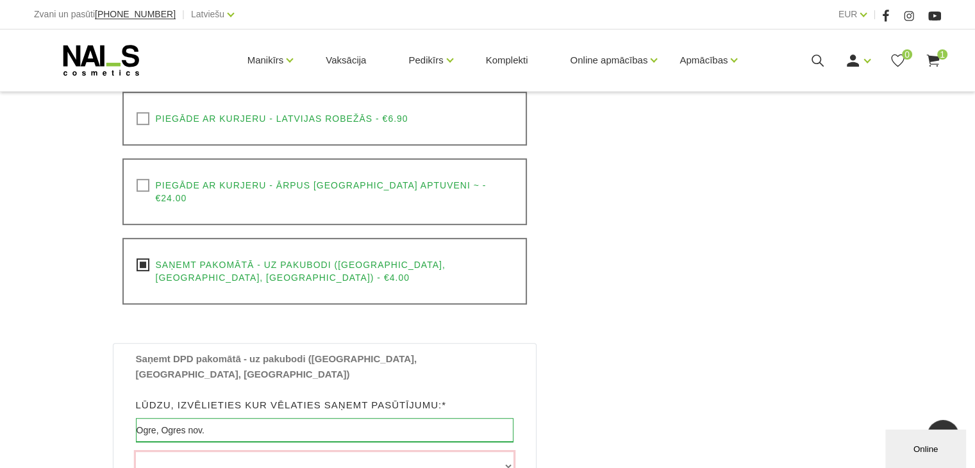
click at [292, 452] on select at bounding box center [325, 466] width 378 height 29
click at [294, 452] on select at bounding box center [325, 466] width 378 height 29
click at [303, 452] on select at bounding box center [325, 466] width 378 height 29
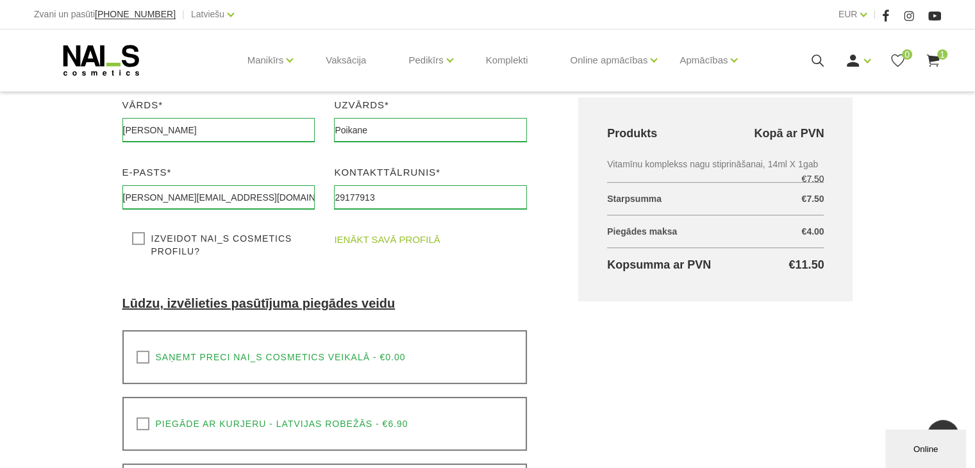
scroll to position [192, 0]
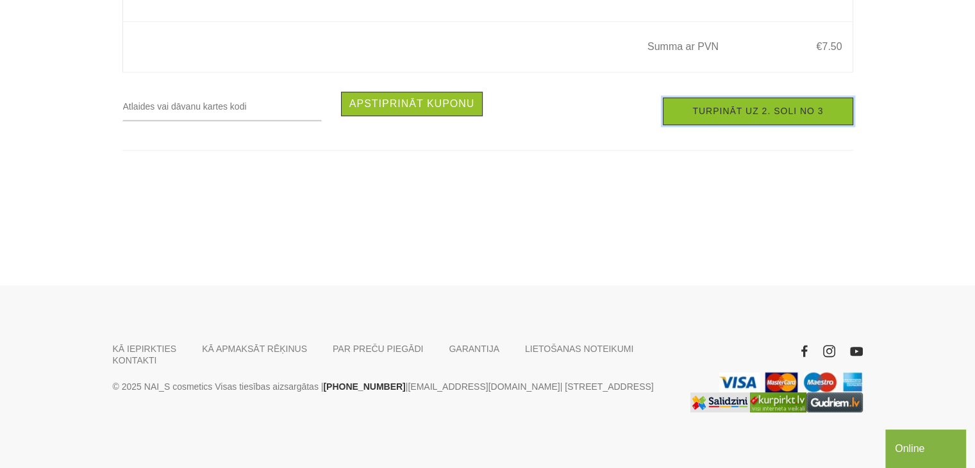
click at [761, 125] on link "Turpināt uz 2. soli no 3" at bounding box center [758, 111] width 190 height 28
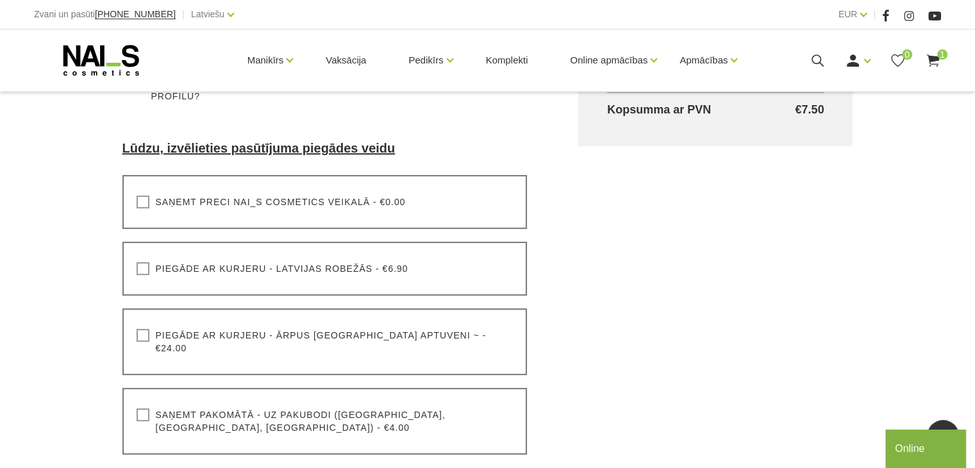
scroll to position [385, 0]
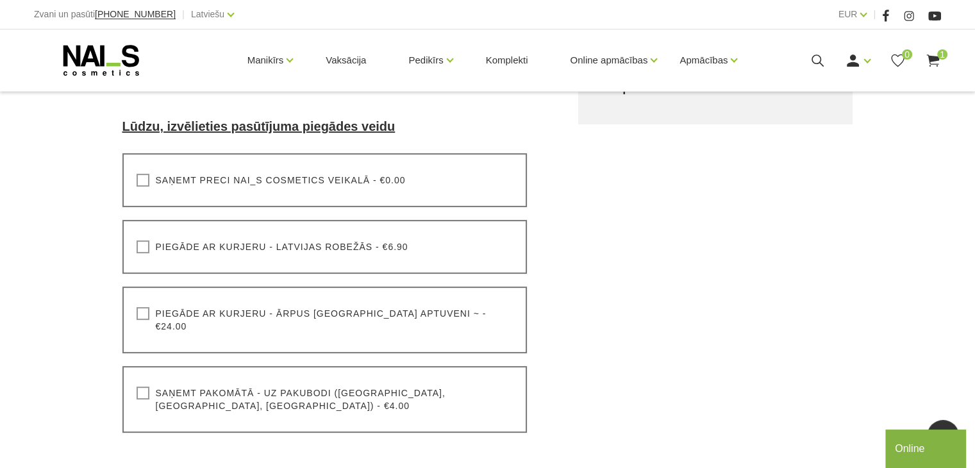
click at [144, 387] on label "Saņemt pakomātā - uz pakubodi ([GEOGRAPHIC_DATA], [GEOGRAPHIC_DATA], [GEOGRAPHI…" at bounding box center [325, 400] width 377 height 26
click at [0, 0] on input "Saņemt pakomātā - uz pakubodi ([GEOGRAPHIC_DATA], [GEOGRAPHIC_DATA], [GEOGRAPHI…" at bounding box center [0, 0] width 0 height 0
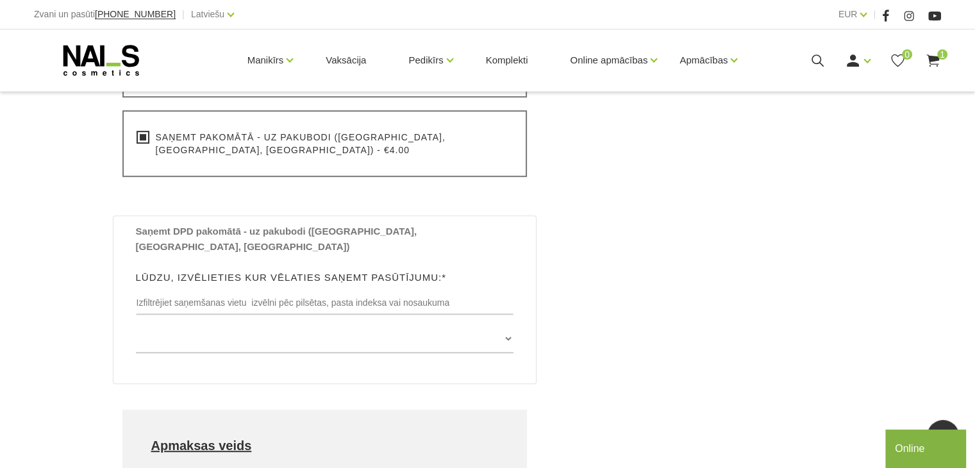
scroll to position [641, 0]
click at [507, 324] on select "[GEOGRAPHIC_DATA] , [GEOGRAPHIC_DATA], LV3913, (Paku Skapis TOP Iecava) [STREET…" at bounding box center [325, 338] width 378 height 29
select select "Vidus prospekts 1 , OGRE, LV5001, (Paku Skapis [PERSON_NAME])"
click at [136, 324] on select "[GEOGRAPHIC_DATA] , [GEOGRAPHIC_DATA], LV3913, (Paku Skapis TOP Iecava) [STREET…" at bounding box center [325, 338] width 378 height 29
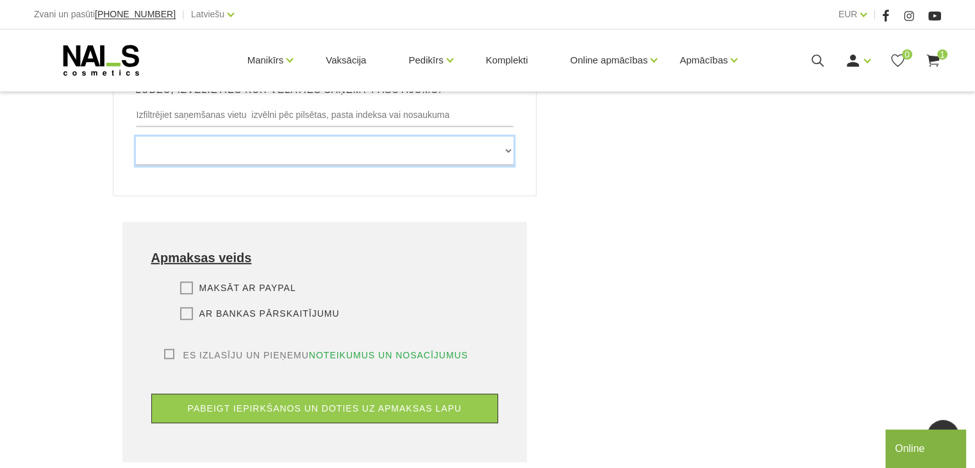
scroll to position [833, 0]
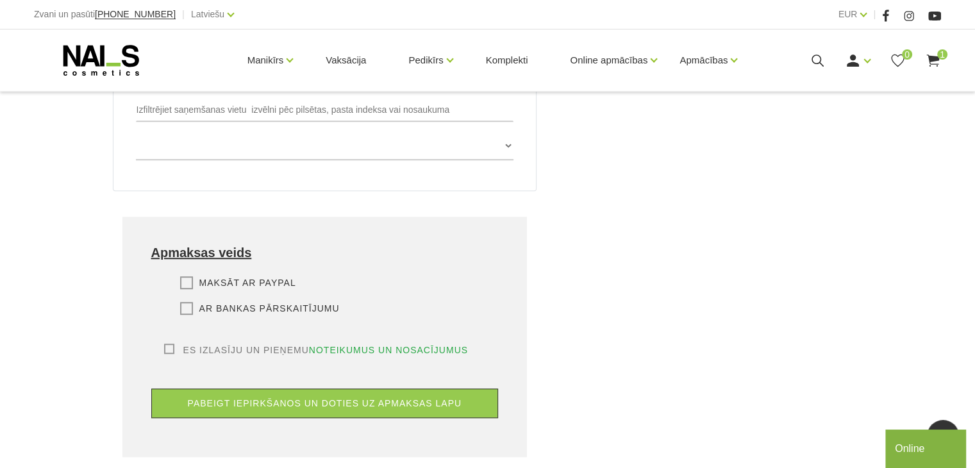
click at [188, 302] on label "Ar bankas pārskaitījumu" at bounding box center [260, 308] width 160 height 13
click at [0, 0] on input "Ar bankas pārskaitījumu" at bounding box center [0, 0] width 0 height 0
click at [169, 344] on label "Es izlasīju un pieņemu noteikumus un nosacījumus" at bounding box center [316, 350] width 304 height 13
click at [0, 0] on input "Es izlasīju un pieņemu noteikumus un nosacījumus" at bounding box center [0, 0] width 0 height 0
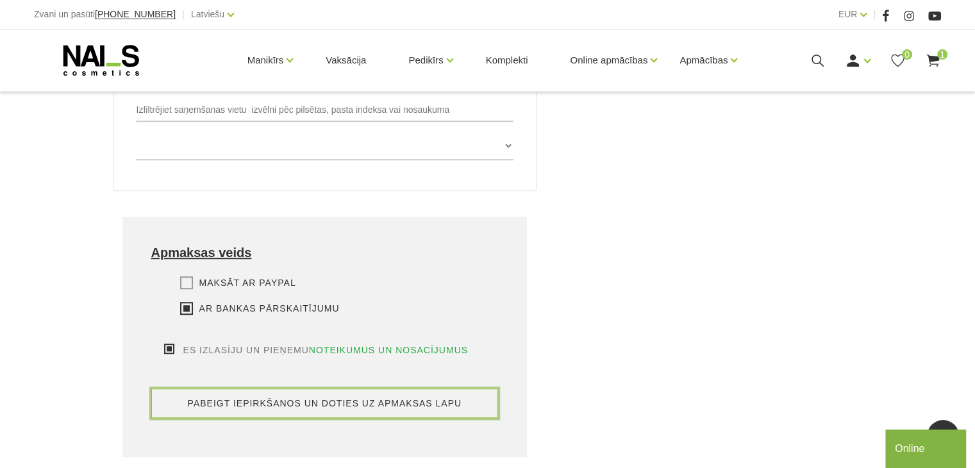
click at [282, 388] on button "pabeigt iepirkšanos un doties uz apmaksas lapu" at bounding box center [324, 402] width 347 height 29
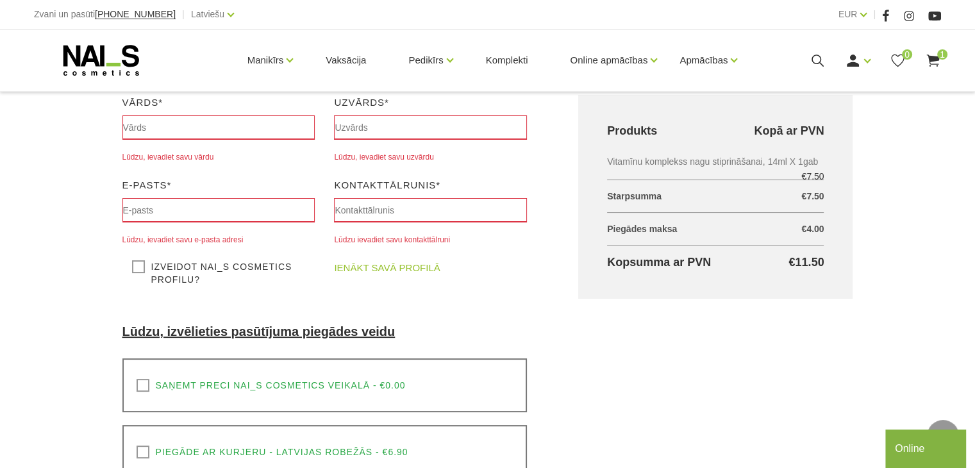
scroll to position [207, 0]
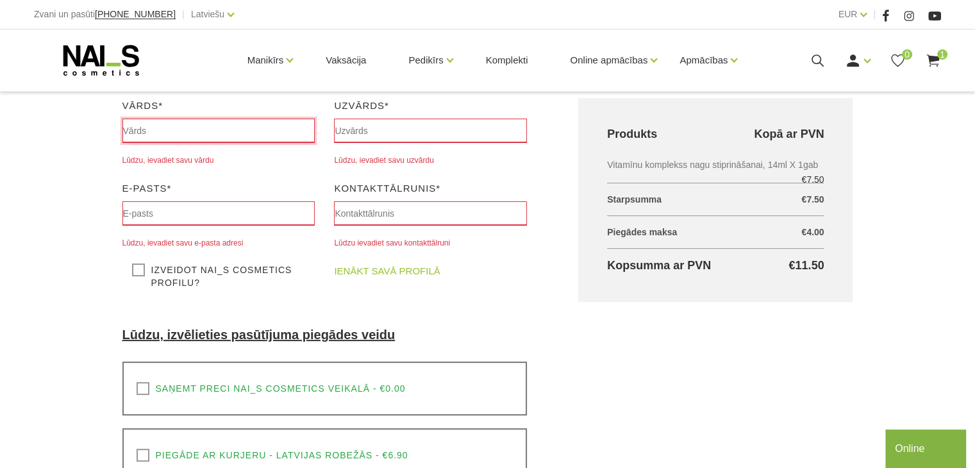
click at [163, 131] on input "text" at bounding box center [218, 131] width 193 height 24
type input "[PERSON_NAME]"
type input "Poikane"
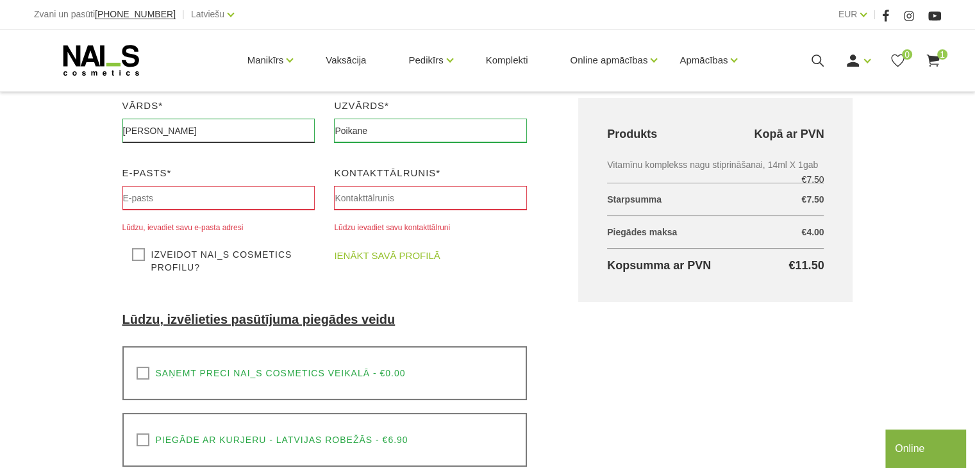
type input "olga.poikane@hotmail.com"
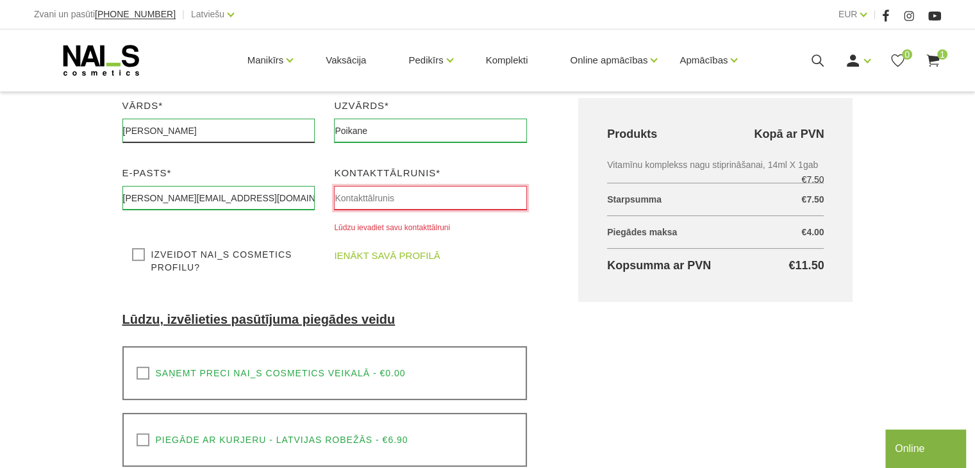
type input "07852161287"
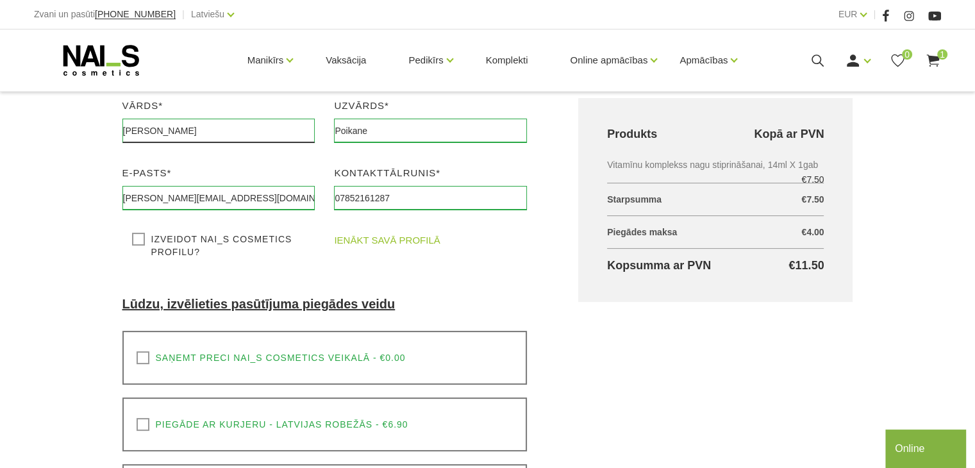
type input "Sittingbourne"
click at [232, 201] on input "olga.poikane@hotmail.com" at bounding box center [218, 198] width 193 height 24
type input "[PERSON_NAME][EMAIL_ADDRESS][DOMAIN_NAME]"
click at [401, 199] on input "07852161287" at bounding box center [430, 198] width 193 height 24
type input "29177913"
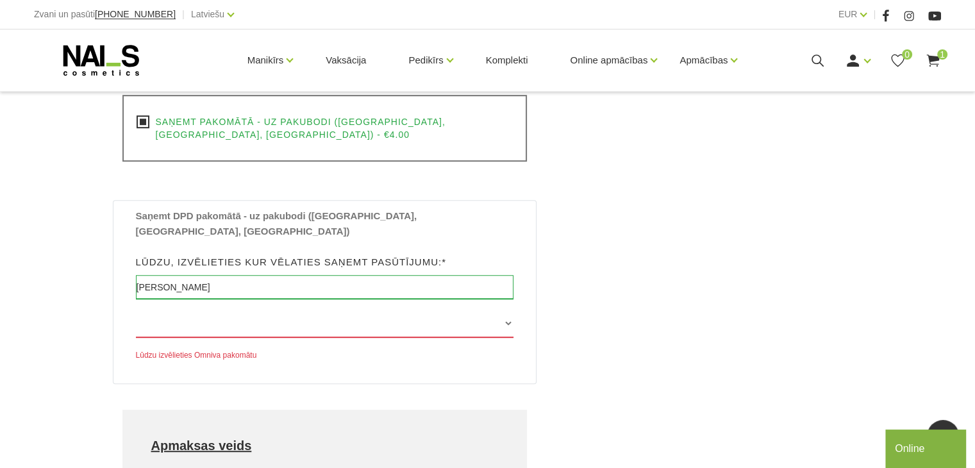
scroll to position [720, 0]
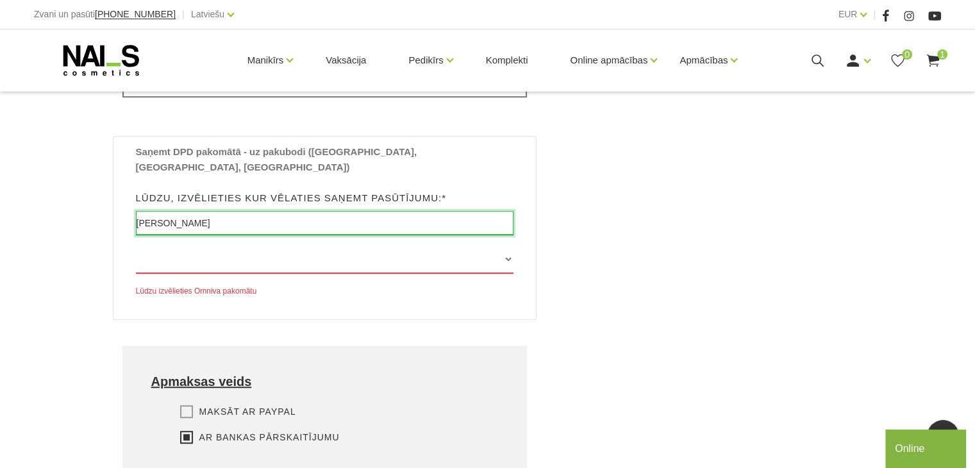
click at [201, 211] on input "Sittingbourne" at bounding box center [325, 223] width 378 height 24
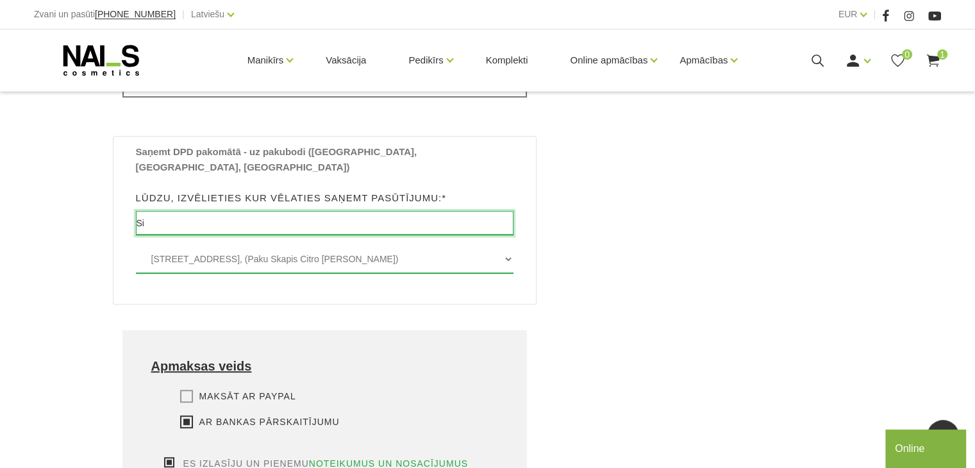
type input "S"
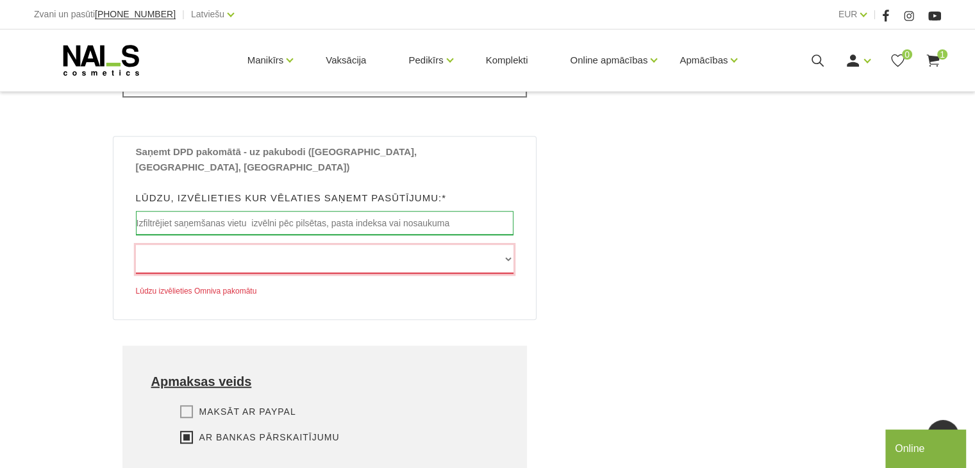
click at [507, 245] on select "Edvarta Virzas iela 2 , IECAVA, LV3913, (Paku Skapis TOP Iecava) Rīgas iela 27 …" at bounding box center [325, 259] width 378 height 29
select select "Vidus prospekts 1 , OGRE, LV5001, (Paku Skapis [PERSON_NAME])"
click at [136, 245] on select "Edvarta Virzas iela 2 , IECAVA, LV3913, (Paku Skapis TOP Iecava) Rīgas iela 27 …" at bounding box center [325, 259] width 378 height 29
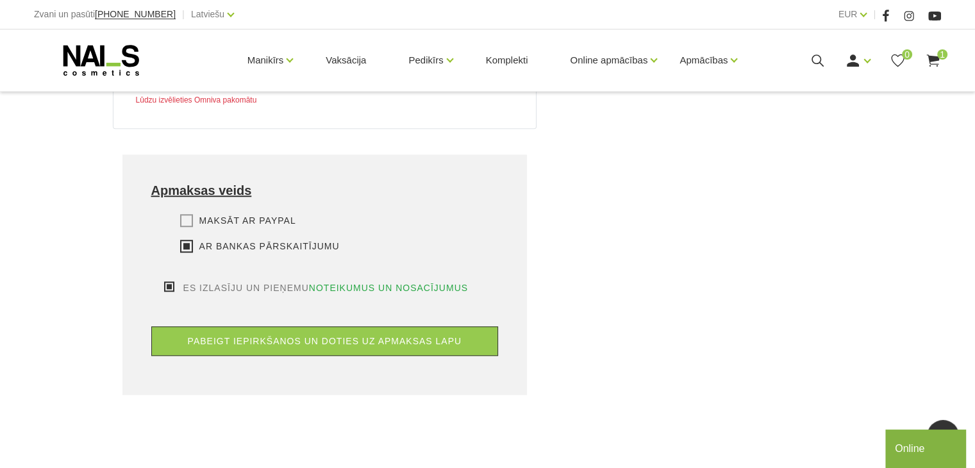
scroll to position [912, 0]
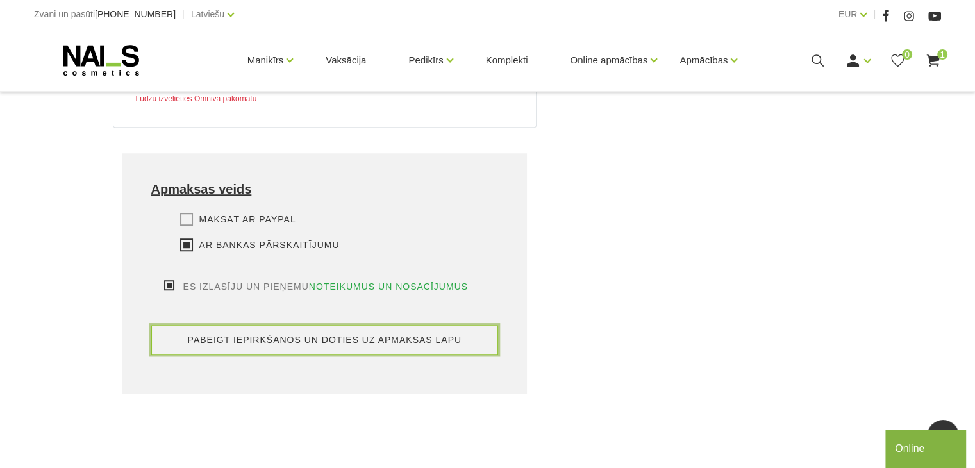
click at [303, 325] on button "pabeigt iepirkšanos un doties uz apmaksas lapu" at bounding box center [324, 339] width 347 height 29
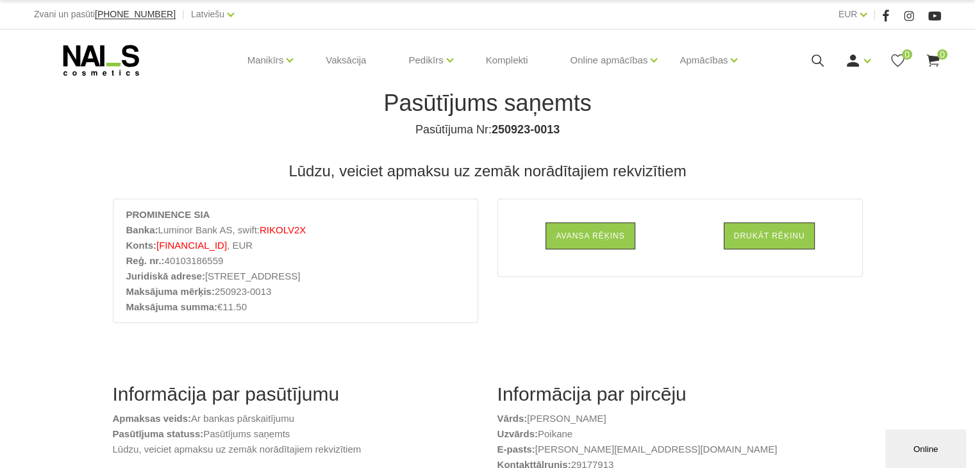
click at [681, 331] on div "Avansa rēķins Drukāt rēķinu" at bounding box center [680, 266] width 385 height 135
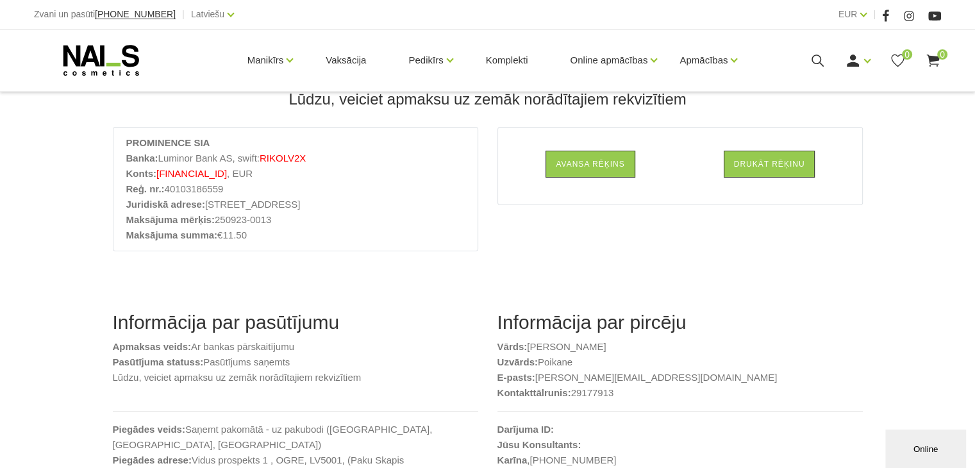
scroll to position [64, 0]
